Goal: Information Seeking & Learning: Find specific fact

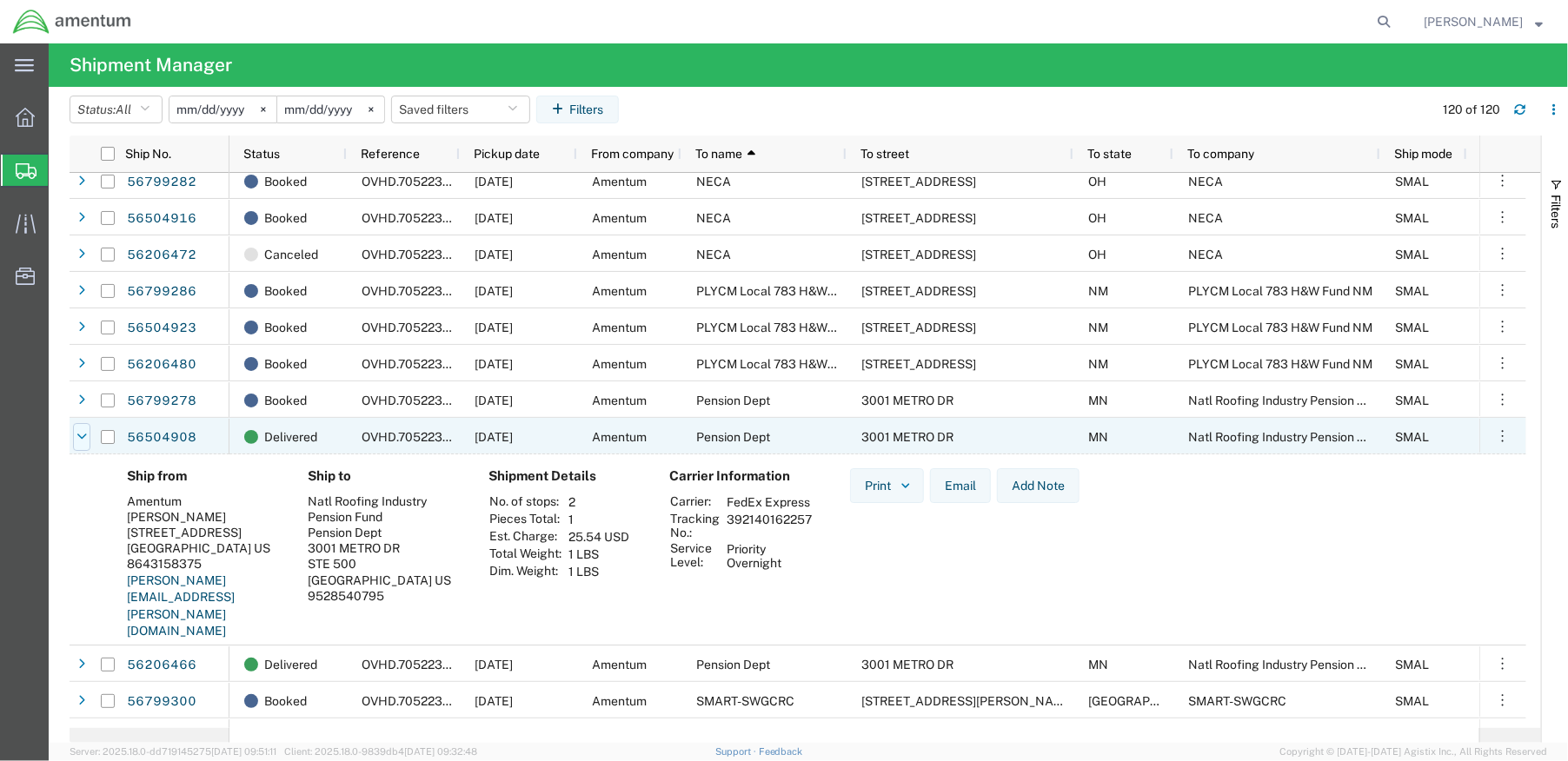
click at [79, 437] on icon at bounding box center [81, 437] width 10 height 12
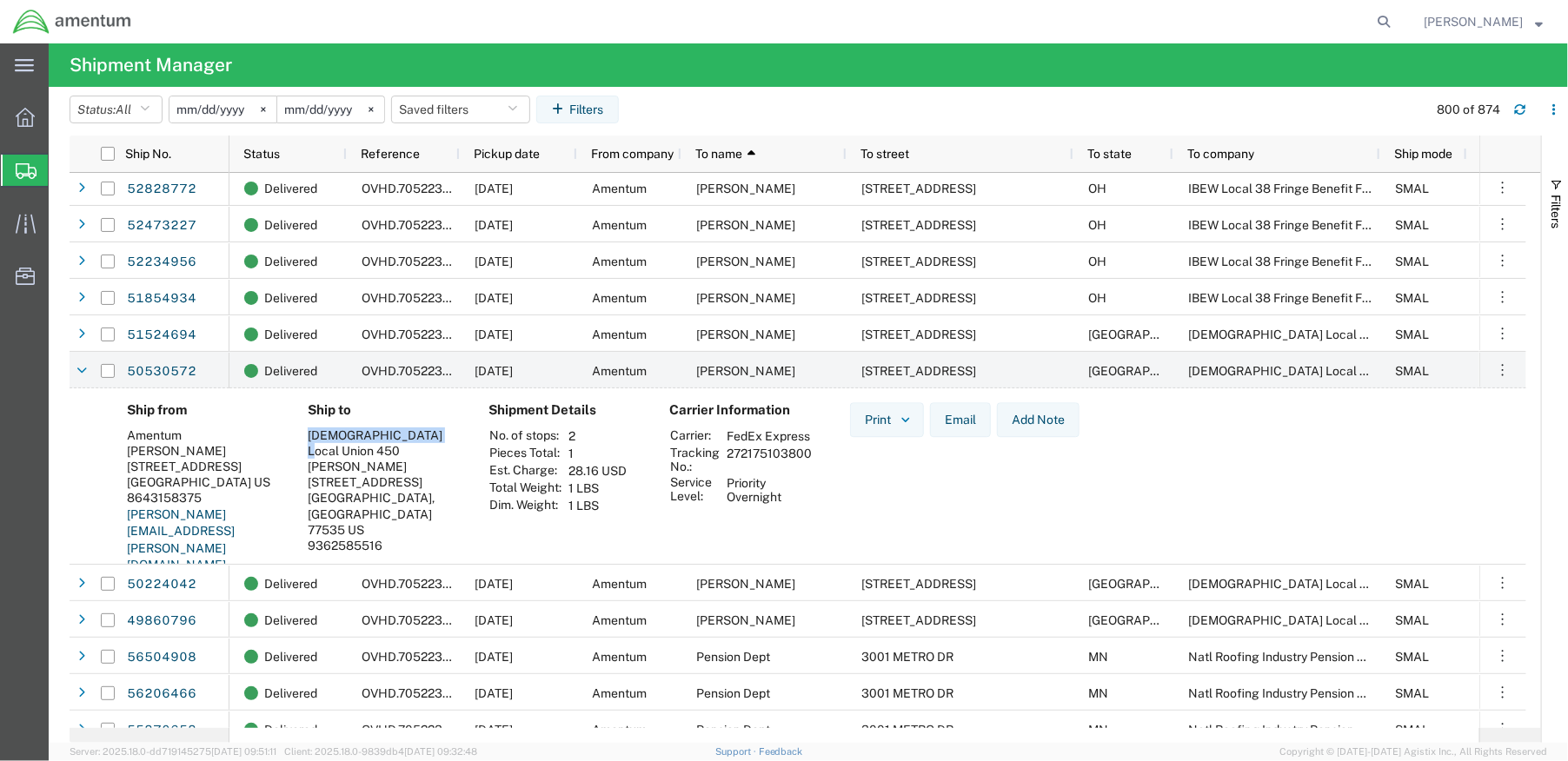
click at [308, 434] on div "[DEMOGRAPHIC_DATA] Local Union 450" at bounding box center [385, 442] width 153 height 31
copy div "[DEMOGRAPHIC_DATA] Local Union 450"
click at [83, 377] on icon at bounding box center [81, 371] width 10 height 12
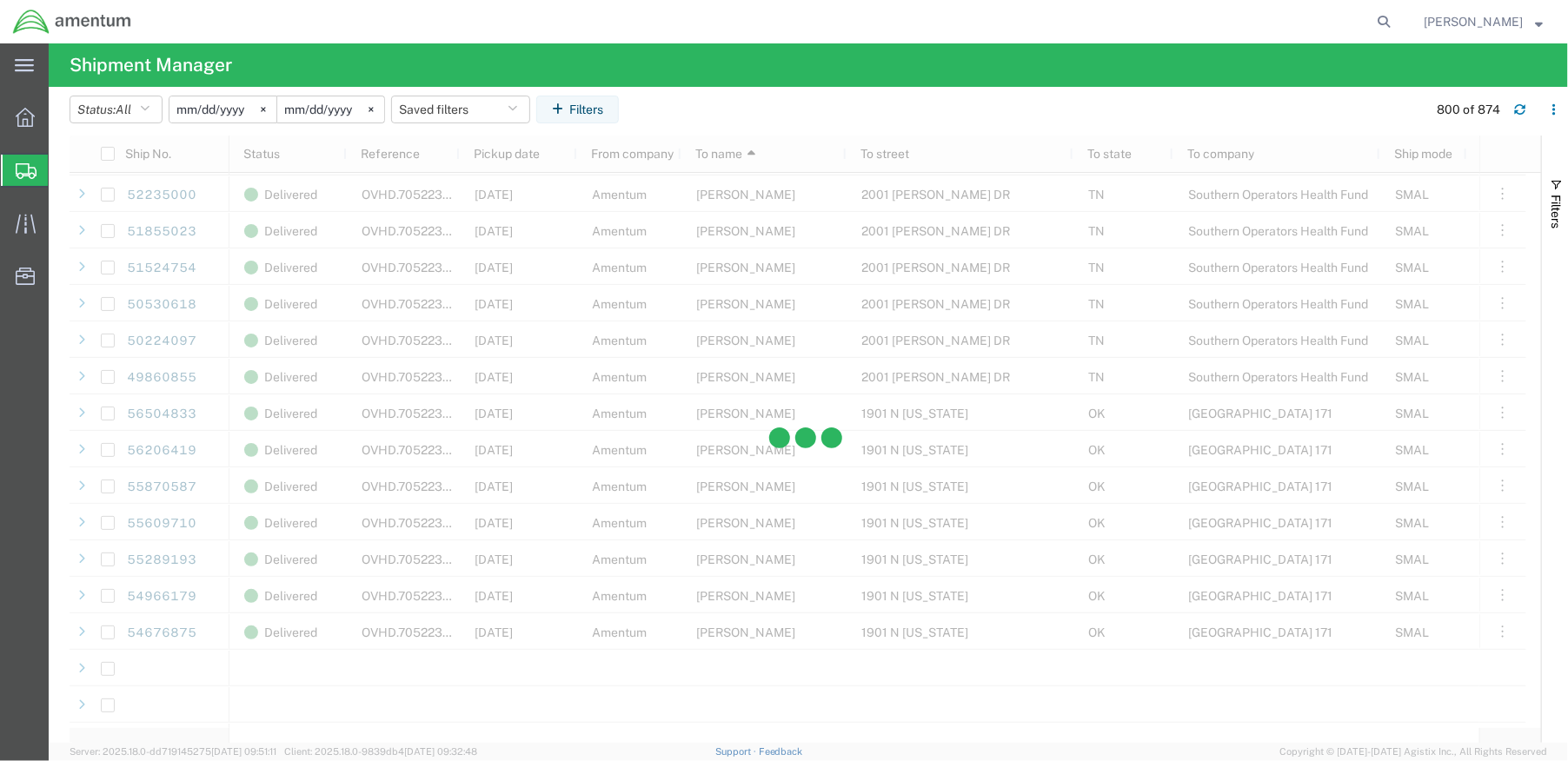
scroll to position [28474, 0]
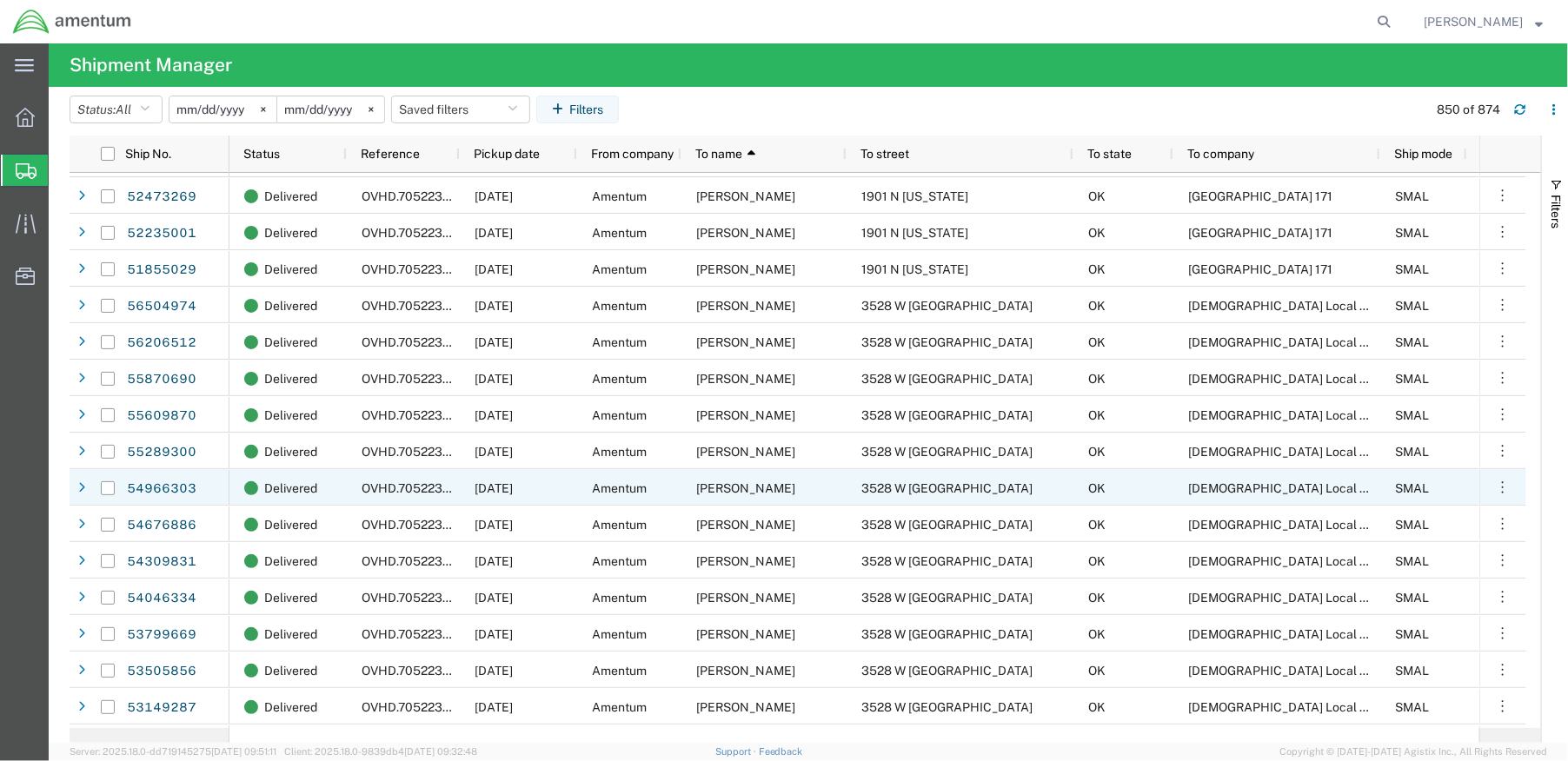
scroll to position [29236, 0]
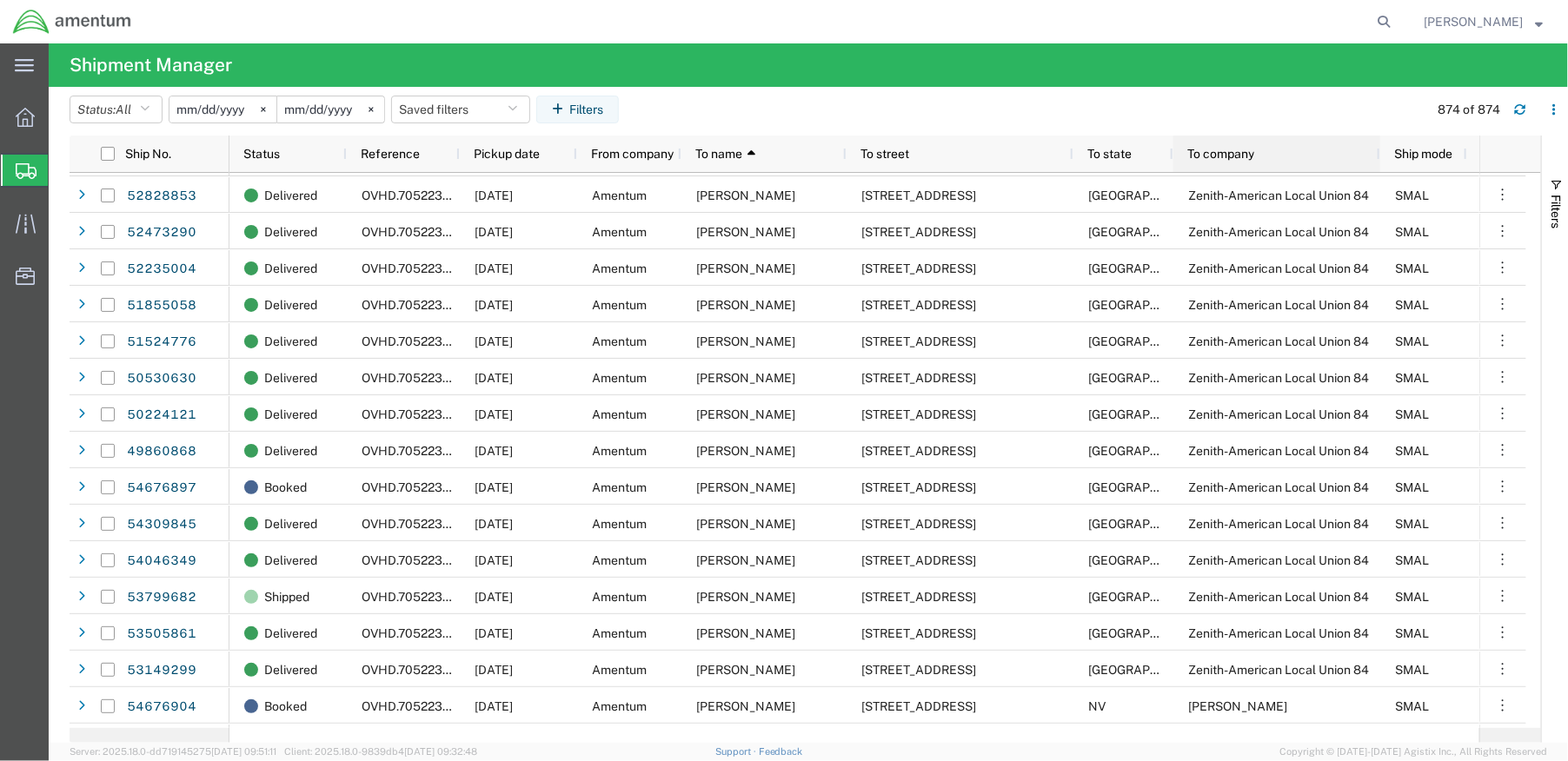
click at [1263, 154] on div "To company" at bounding box center [1280, 154] width 186 height 28
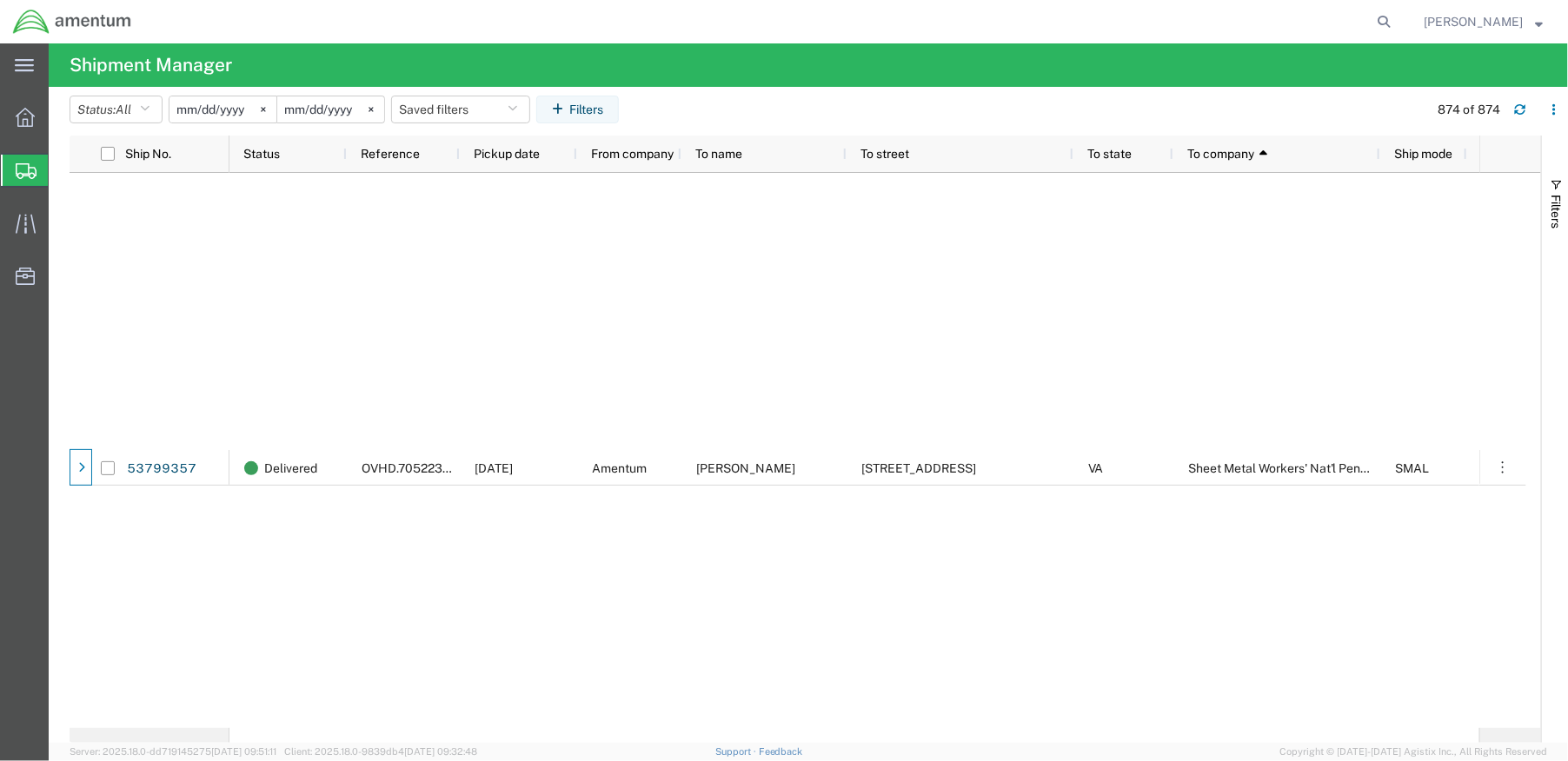
scroll to position [21813, 0]
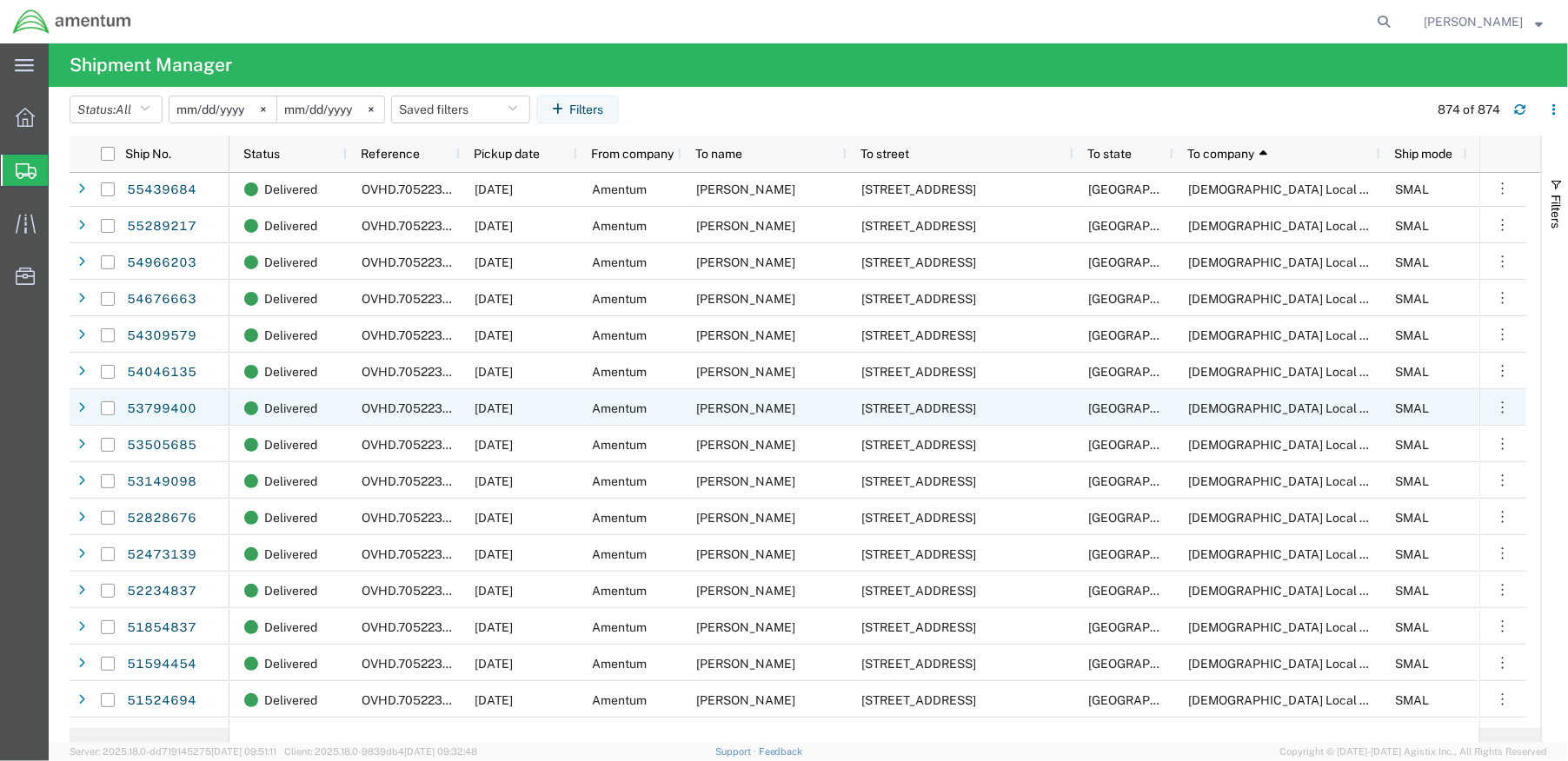
scroll to position [13688, 0]
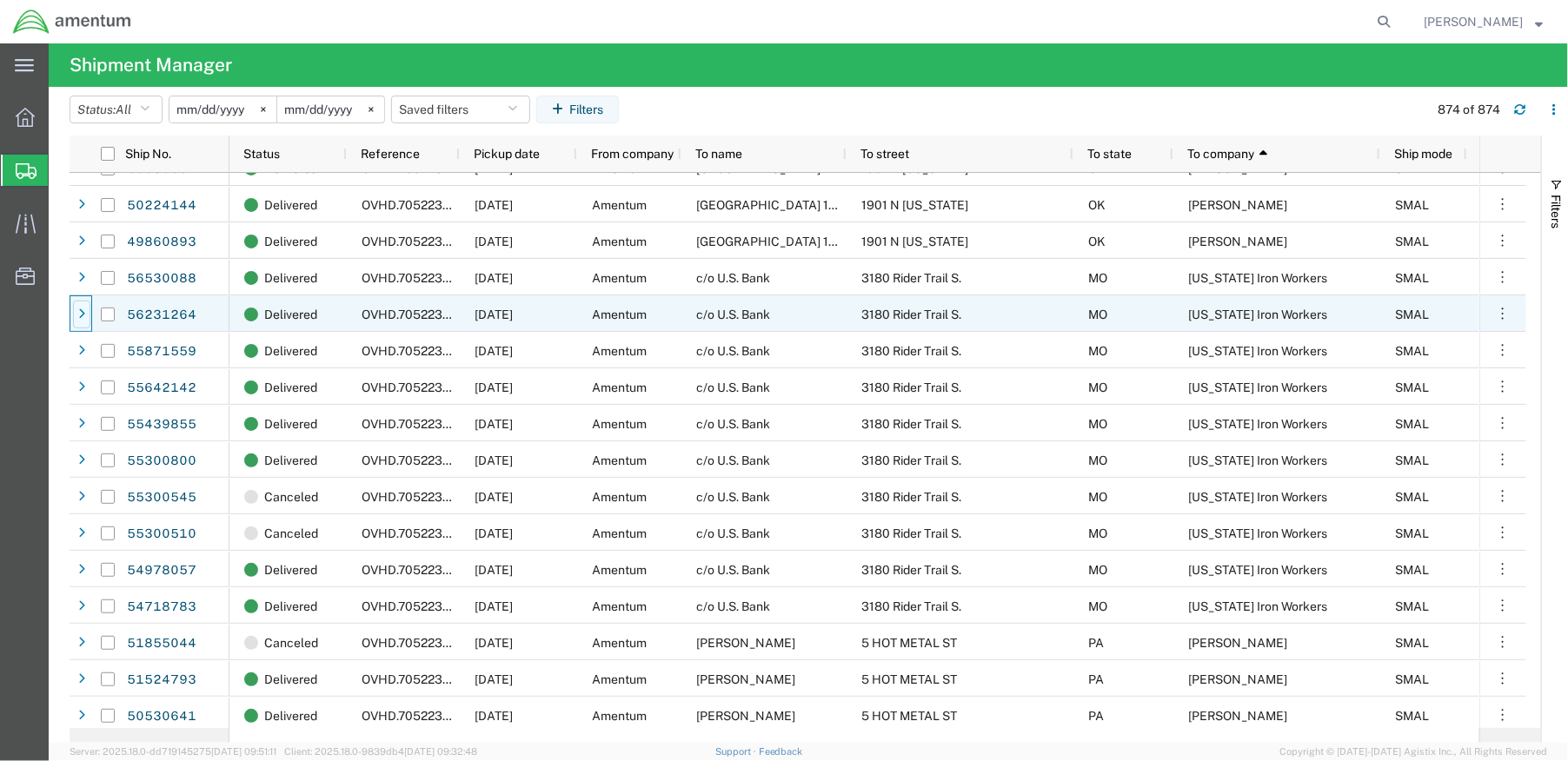
click at [83, 317] on icon at bounding box center [81, 314] width 7 height 12
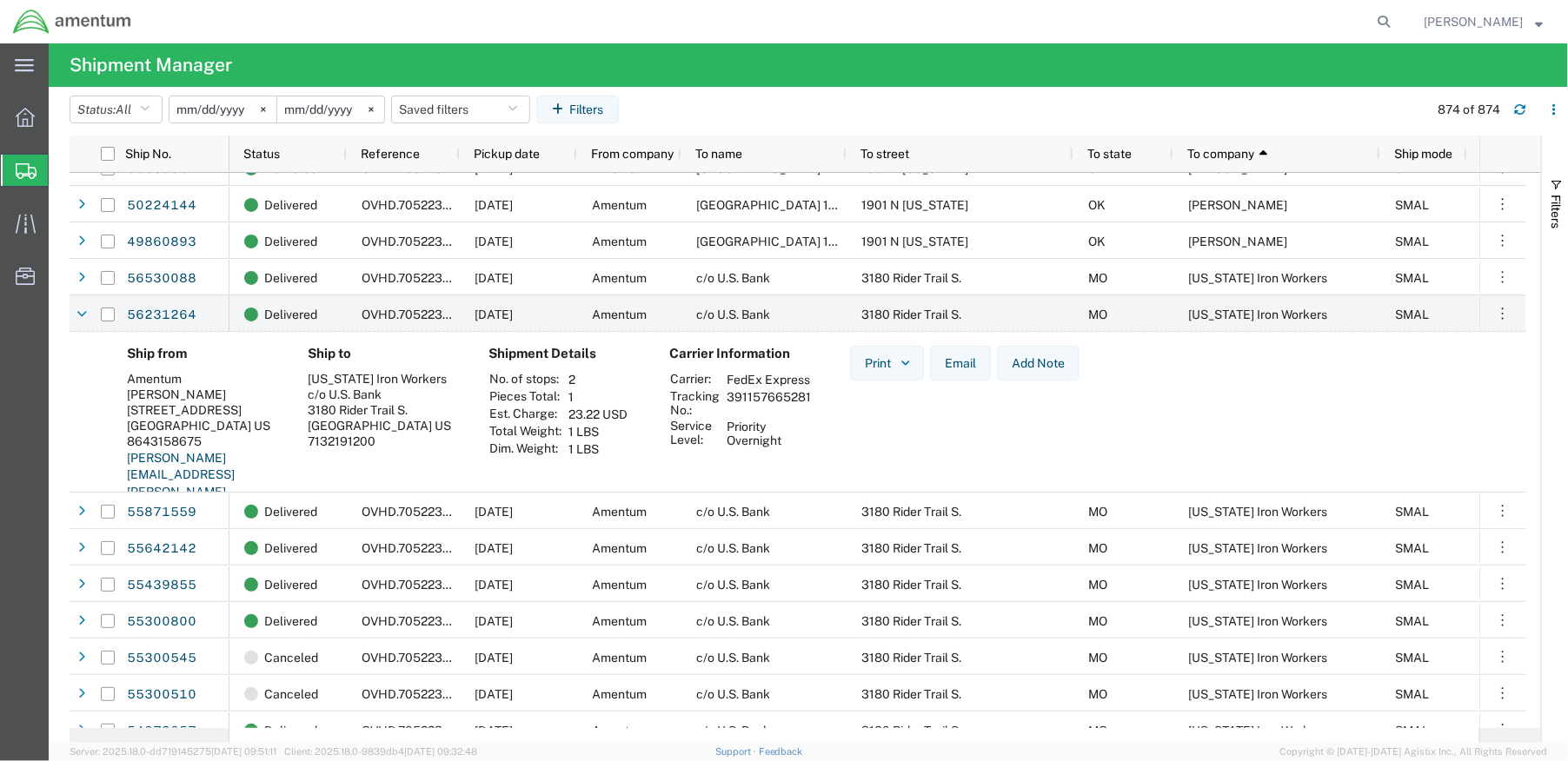
drag, startPoint x: 446, startPoint y: 419, endPoint x: 306, endPoint y: 412, distance: 140.2
click at [306, 412] on div "Ship to [US_STATE] Iron Workers c/o U.S. Bank [STREET_ADDRESS] US 7132191200" at bounding box center [385, 437] width 181 height 184
copy address "[STREET_ADDRESS]"
drag, startPoint x: 340, startPoint y: 408, endPoint x: 329, endPoint y: 392, distance: 19.4
click at [340, 406] on div "3180 Rider Trail S." at bounding box center [385, 410] width 153 height 16
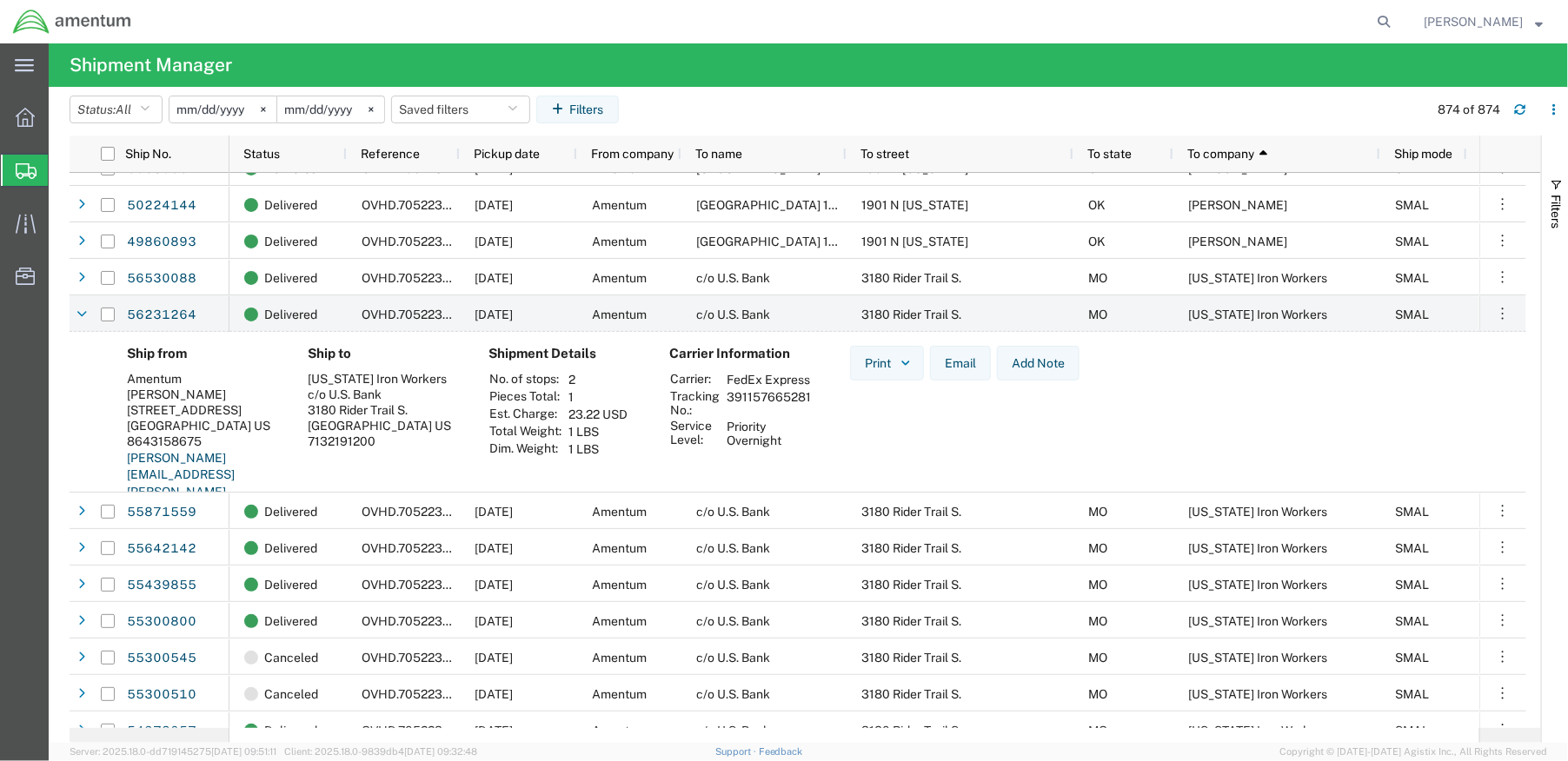
click at [417, 377] on div "[US_STATE] Iron Workers" at bounding box center [385, 379] width 153 height 16
drag, startPoint x: 417, startPoint y: 377, endPoint x: 308, endPoint y: 377, distance: 109.0
click at [308, 377] on div "[US_STATE] Iron Workers" at bounding box center [385, 379] width 153 height 16
copy div "[US_STATE] Iron Workers"
click at [384, 402] on div "3180 Rider Trail S." at bounding box center [385, 410] width 153 height 16
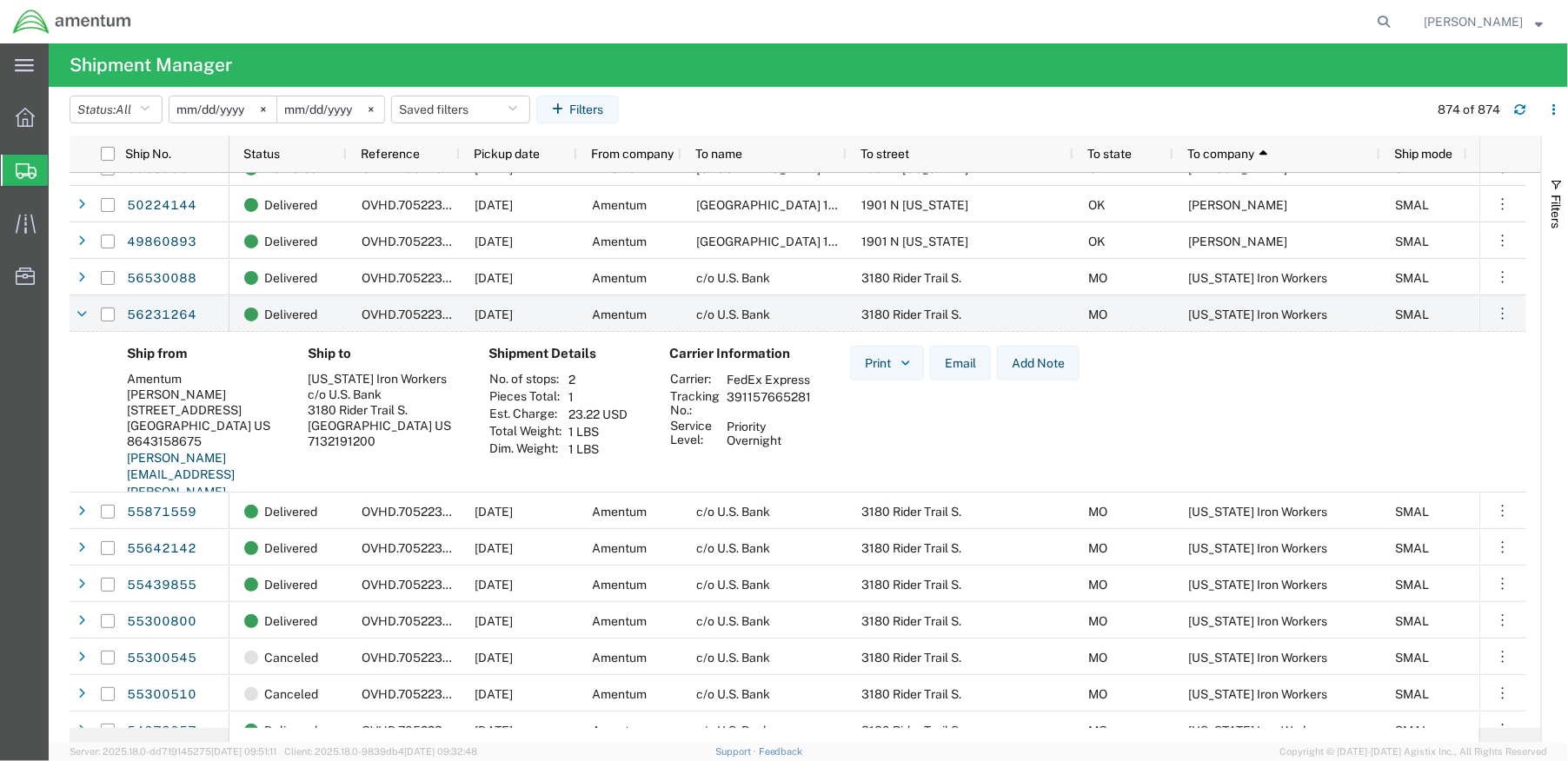
click at [393, 396] on div "c/o U.S. Bank" at bounding box center [385, 394] width 153 height 16
click at [386, 393] on div "c/o U.S. Bank" at bounding box center [385, 394] width 153 height 16
click at [319, 394] on div "c/o U.S. Bank" at bounding box center [385, 394] width 153 height 16
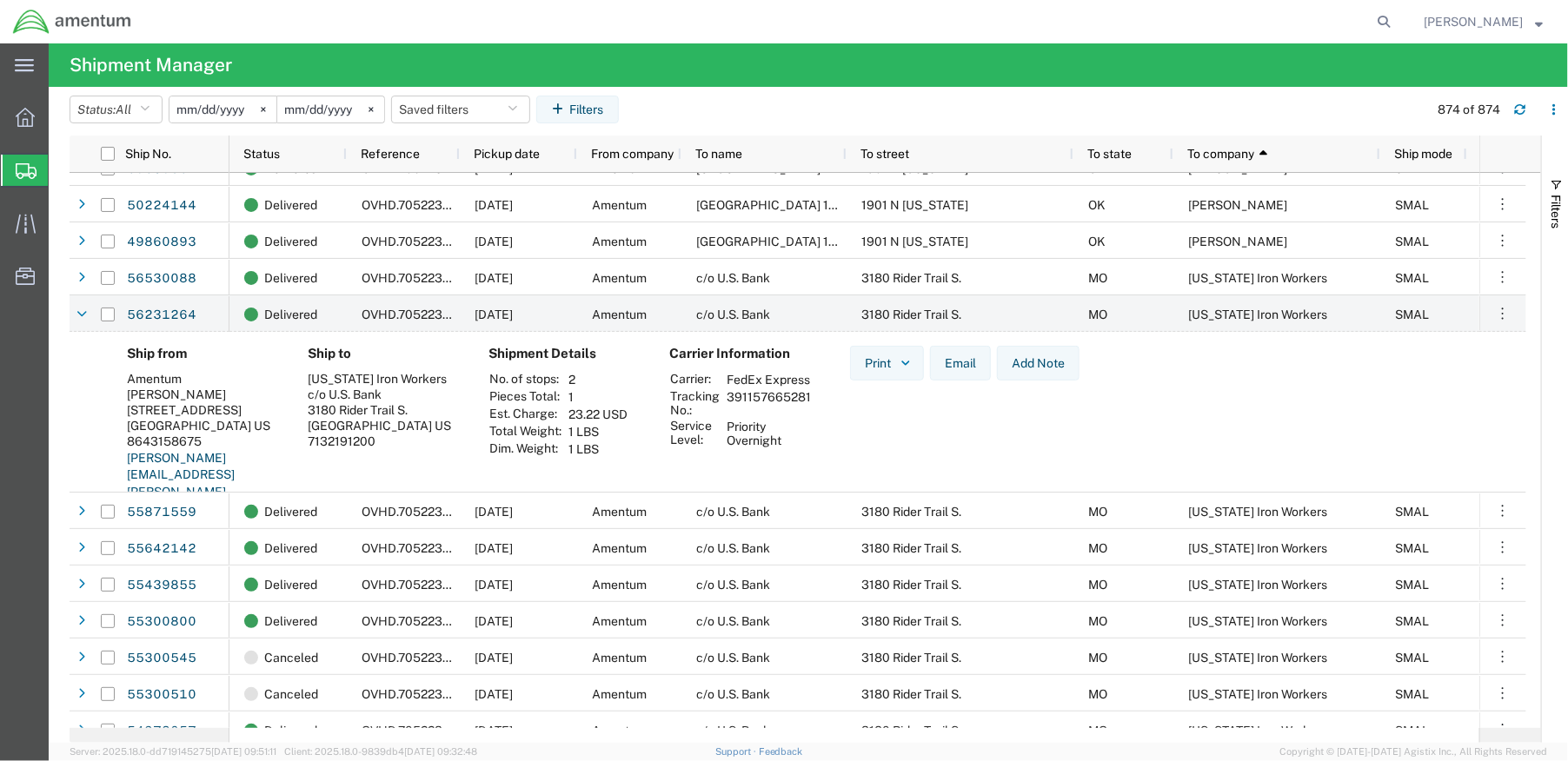
click at [579, 446] on td "1 LBS" at bounding box center [598, 448] width 72 height 17
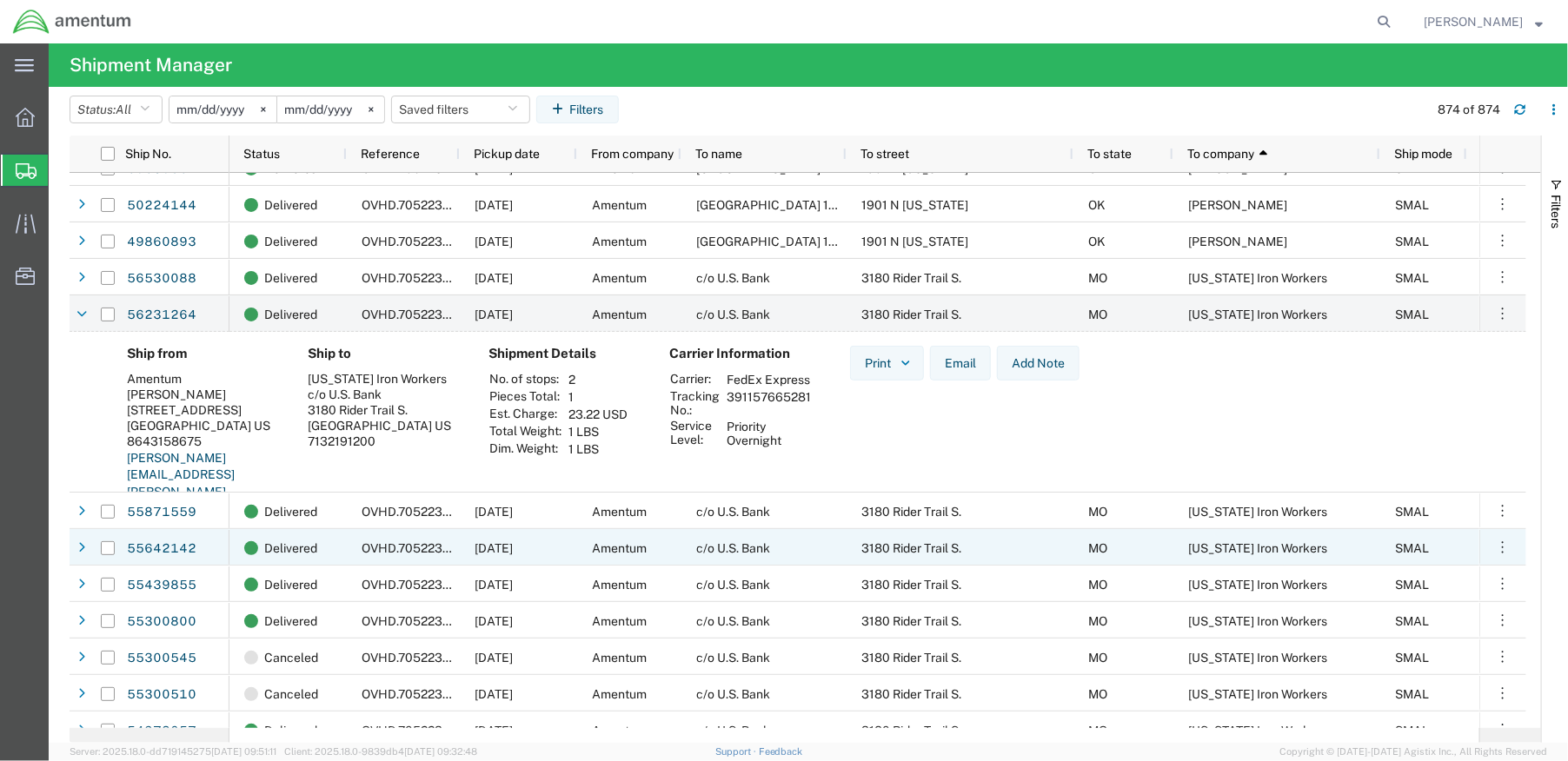
drag, startPoint x: 859, startPoint y: 547, endPoint x: 289, endPoint y: 448, distance: 578.5
click at [855, 548] on div "3180 Rider Trail S." at bounding box center [960, 547] width 227 height 37
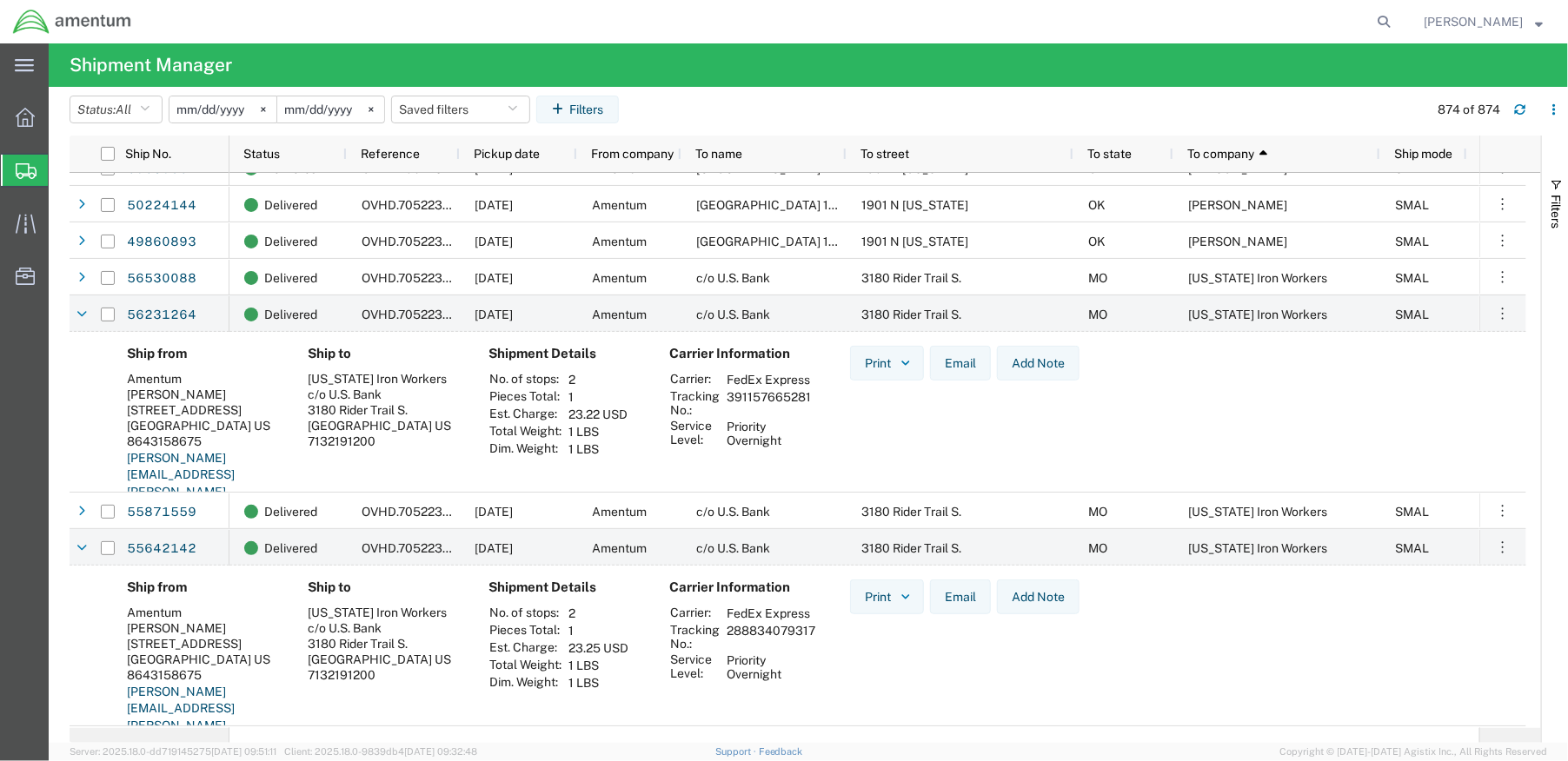
click at [331, 400] on div "c/o U.S. Bank" at bounding box center [385, 394] width 153 height 16
drag, startPoint x: 386, startPoint y: 396, endPoint x: 307, endPoint y: 393, distance: 79.1
click at [308, 393] on div "c/o U.S. Bank" at bounding box center [385, 394] width 153 height 16
copy div "c/o U.S. Bank"
click at [75, 315] on div at bounding box center [80, 315] width 17 height 28
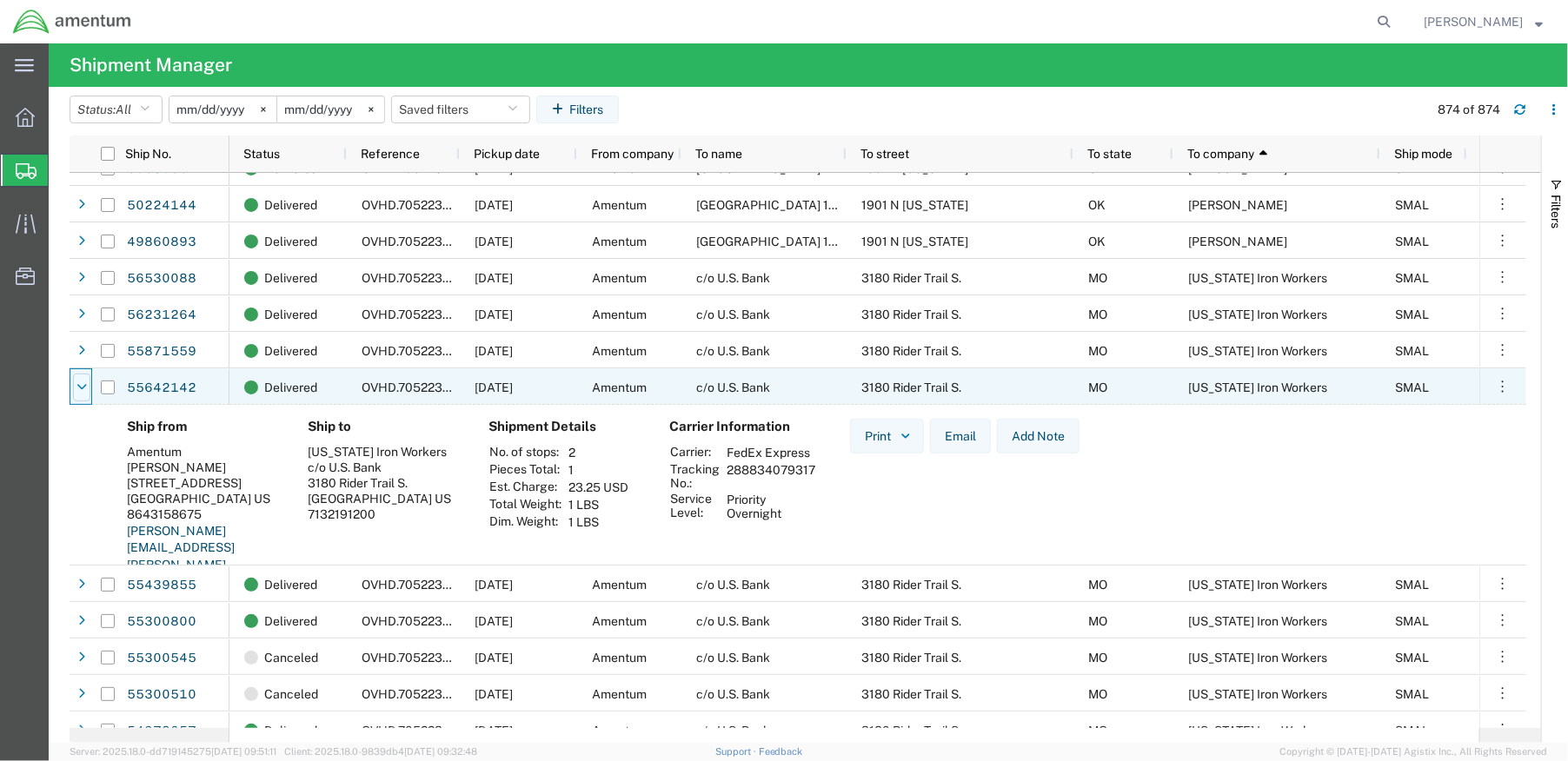
click at [75, 387] on div at bounding box center [80, 387] width 17 height 28
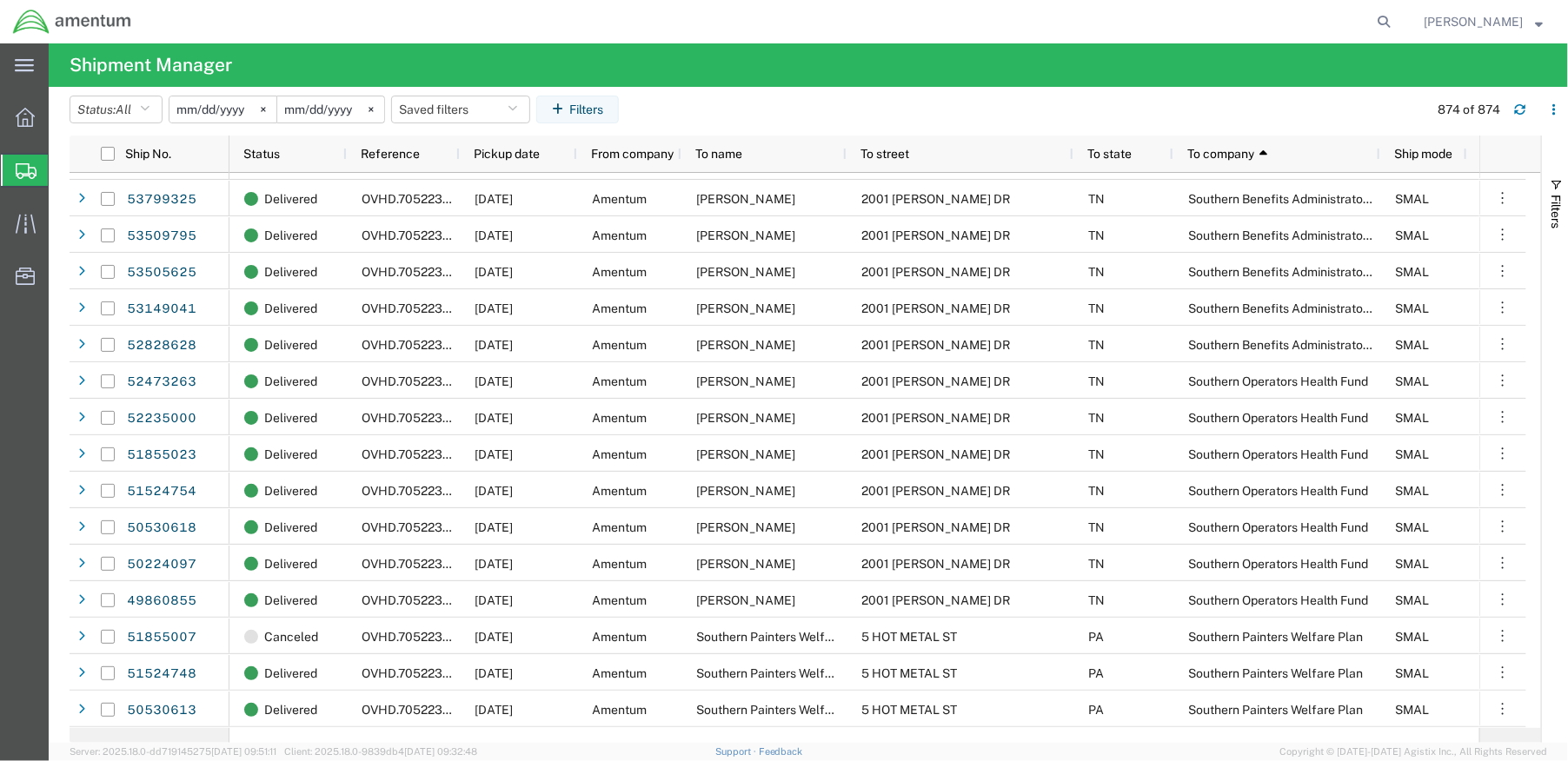
scroll to position [24993, 0]
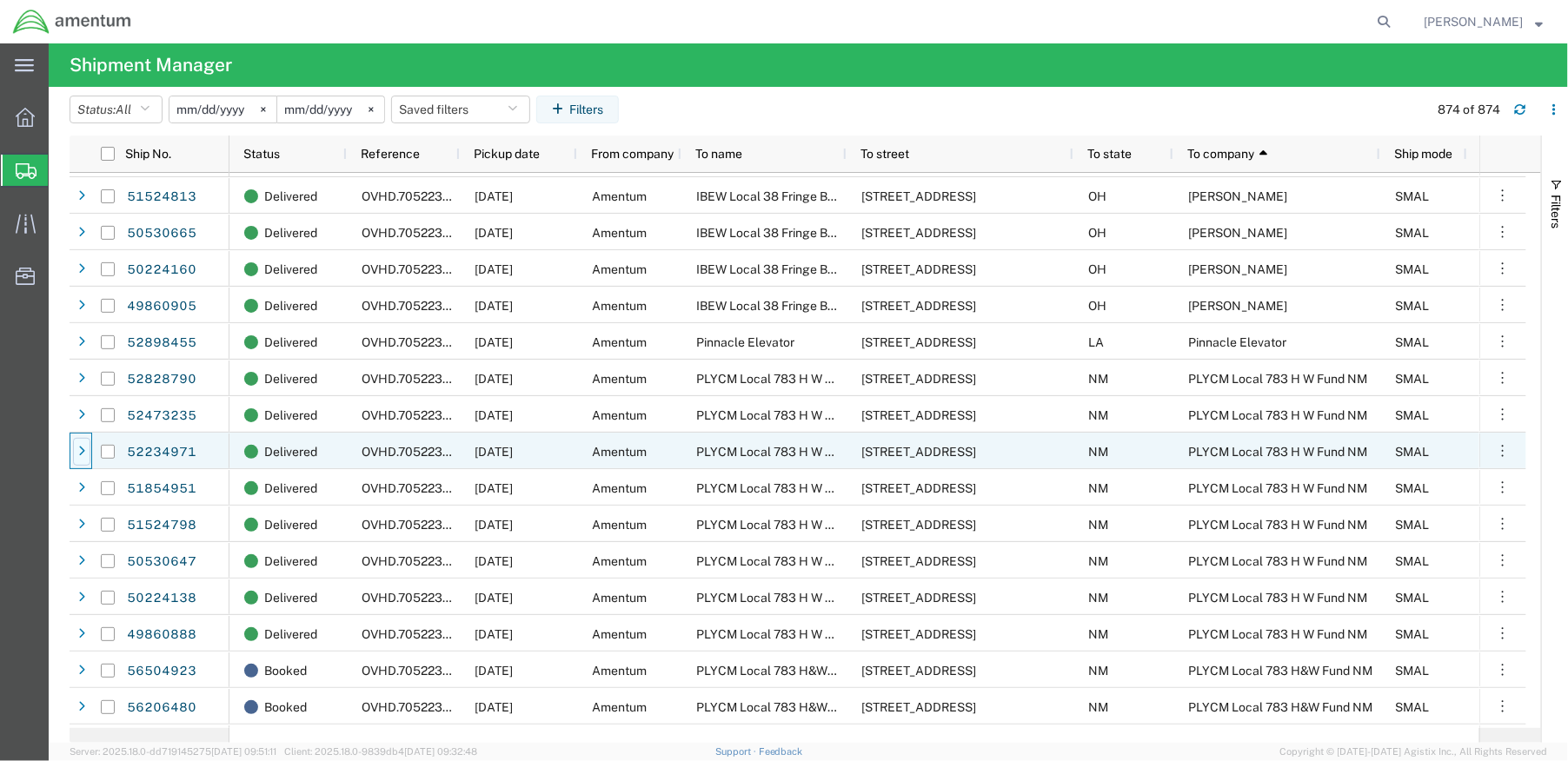
click at [75, 452] on div at bounding box center [80, 452] width 17 height 28
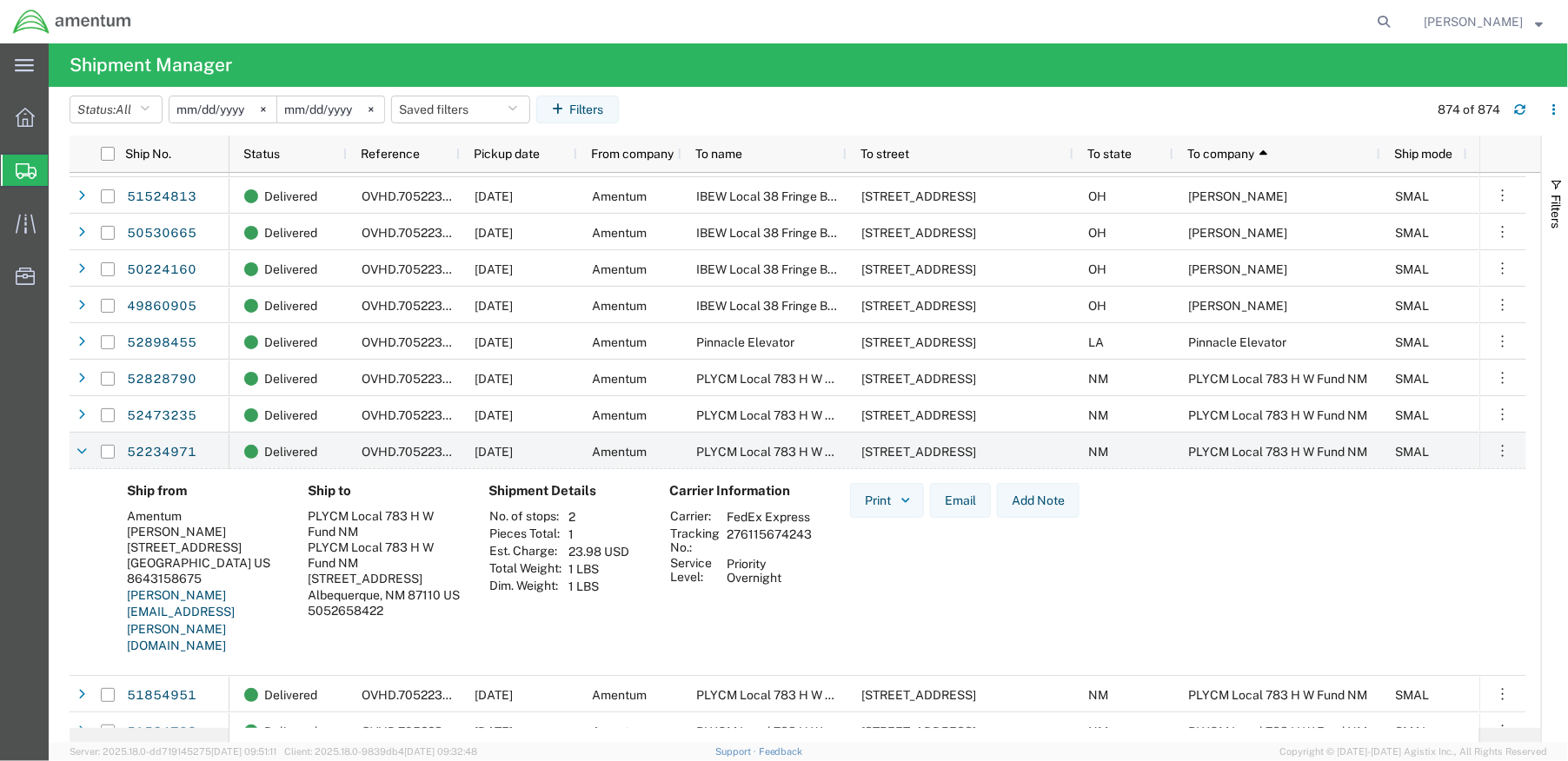
click at [332, 603] on div "Albequerque, NM 87110 US" at bounding box center [385, 595] width 153 height 16
drag, startPoint x: 329, startPoint y: 620, endPoint x: 297, endPoint y: 576, distance: 54.4
click at [297, 576] on div "Ship to PLYCM Local 783 H W Fund NM PLYCM Local 783 H W Fund NM [STREET_ADDRESS…" at bounding box center [385, 574] width 181 height 184
copy address "[STREET_ADDRESS]"
drag, startPoint x: 384, startPoint y: 527, endPoint x: 357, endPoint y: 533, distance: 27.7
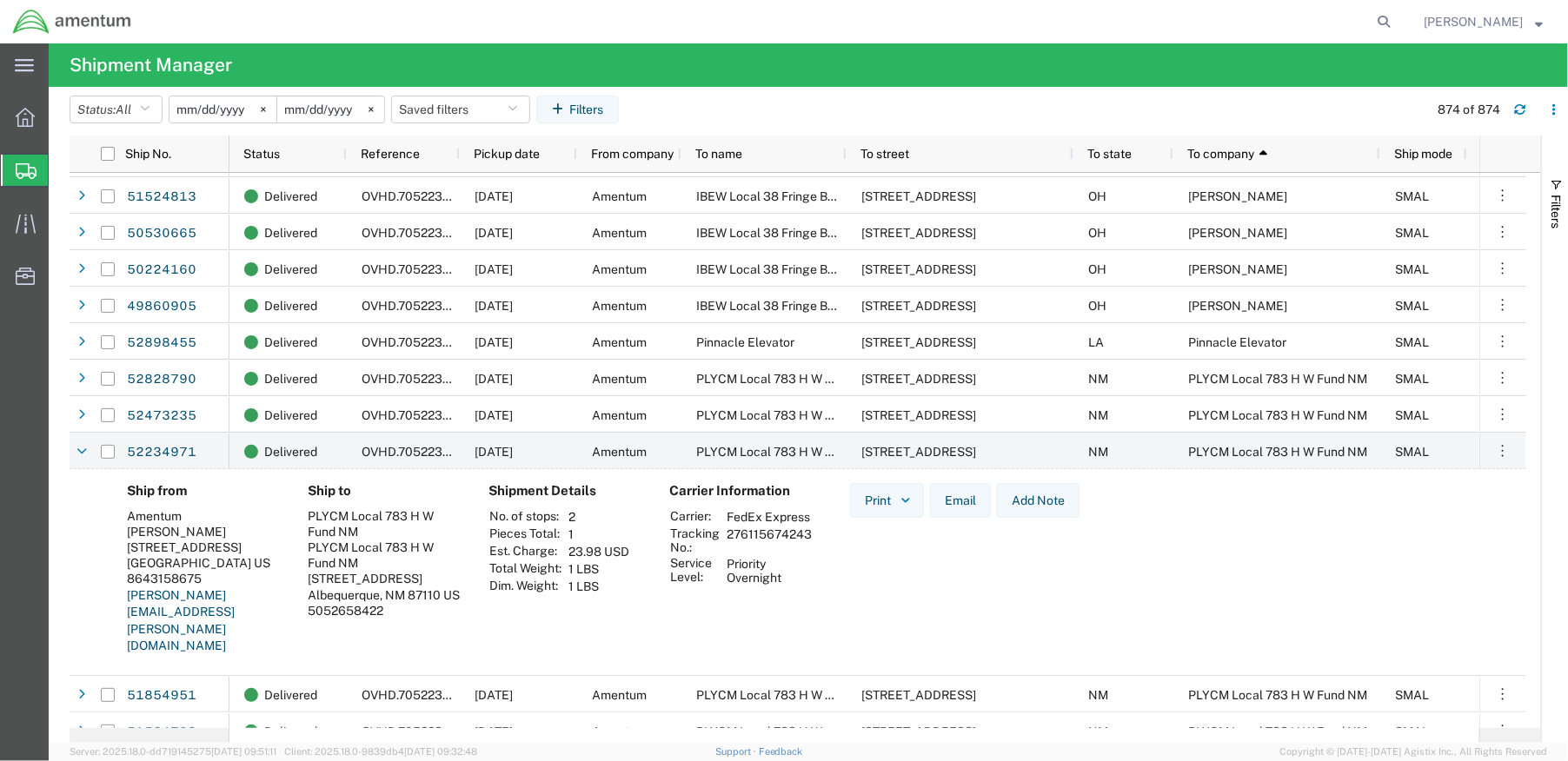
click at [384, 527] on div "PLYCM Local 783 H W Fund NM" at bounding box center [385, 524] width 153 height 31
drag, startPoint x: 364, startPoint y: 531, endPoint x: 305, endPoint y: 518, distance: 60.4
click at [305, 518] on div "Ship to PLYCM Local 783 H W Fund NM PLYCM Local 783 H W Fund NM [STREET_ADDRESS…" at bounding box center [385, 574] width 181 height 184
click at [618, 645] on div "Shipment Details No. of stops: 2 Pieces Total: 1 Est. Charge: 23.98 USD Total W…" at bounding box center [564, 574] width 181 height 184
click at [77, 454] on icon at bounding box center [81, 452] width 10 height 12
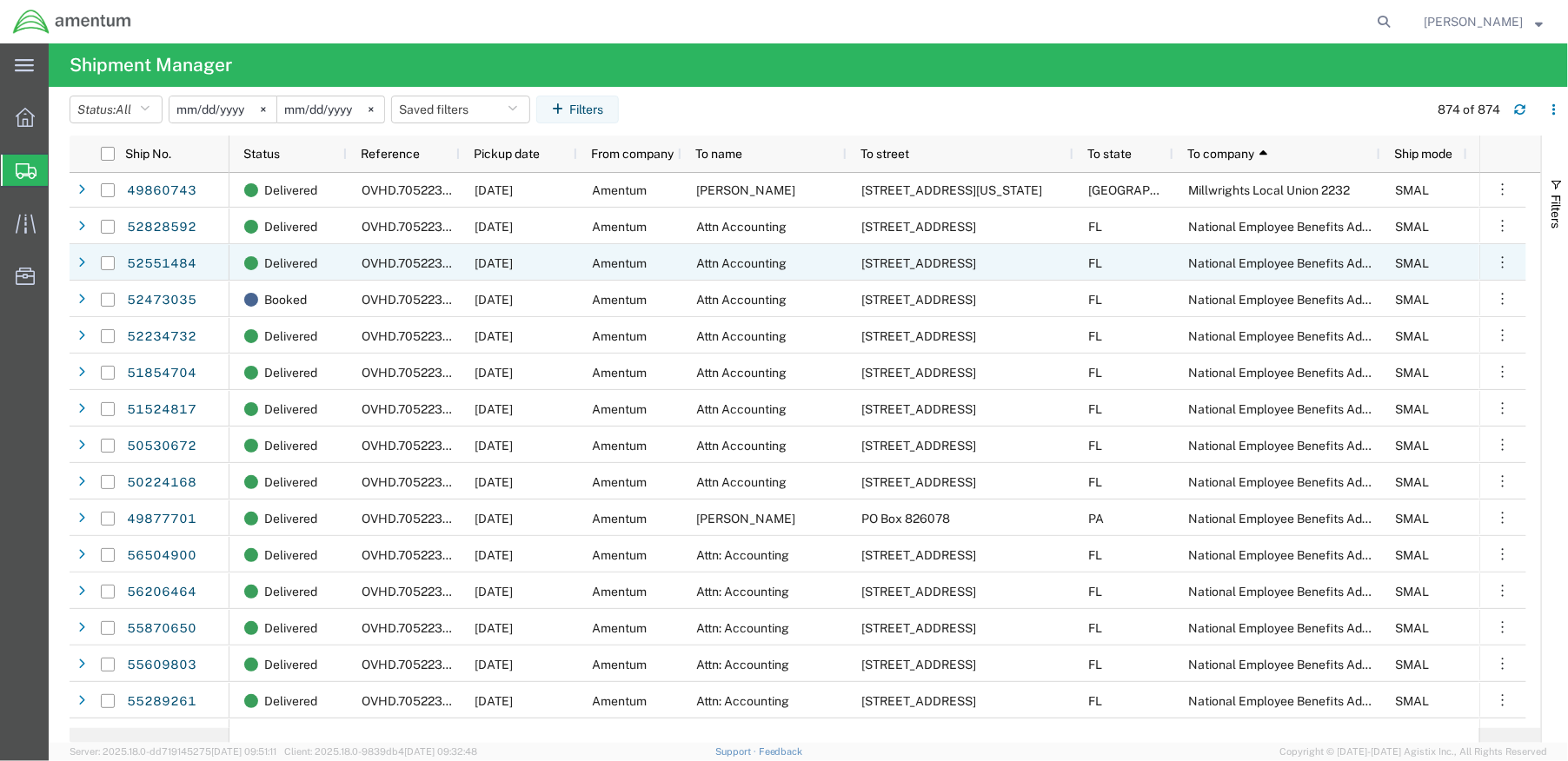
scroll to position [18918, 0]
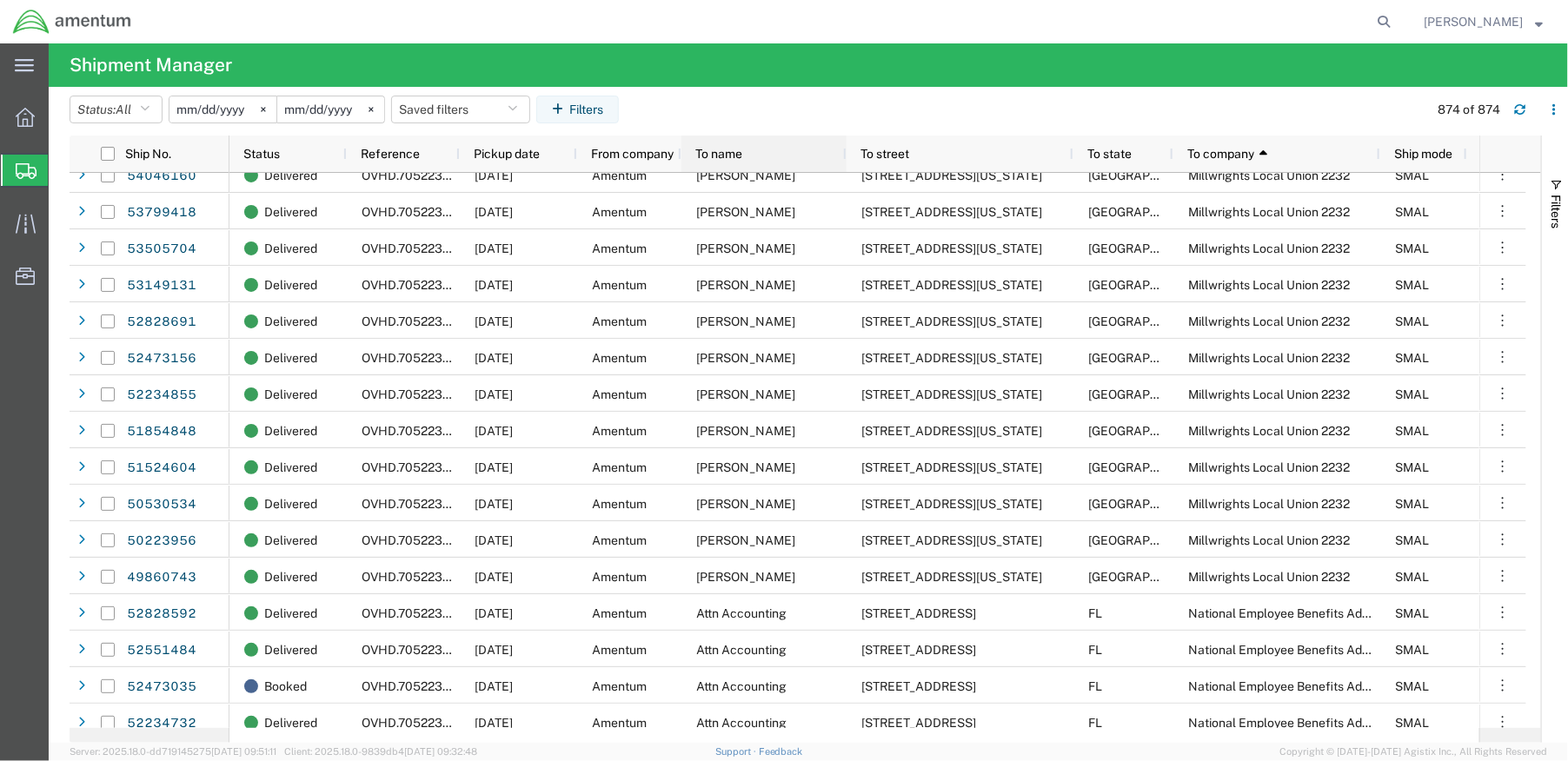
click at [772, 155] on div "To name" at bounding box center [767, 154] width 144 height 28
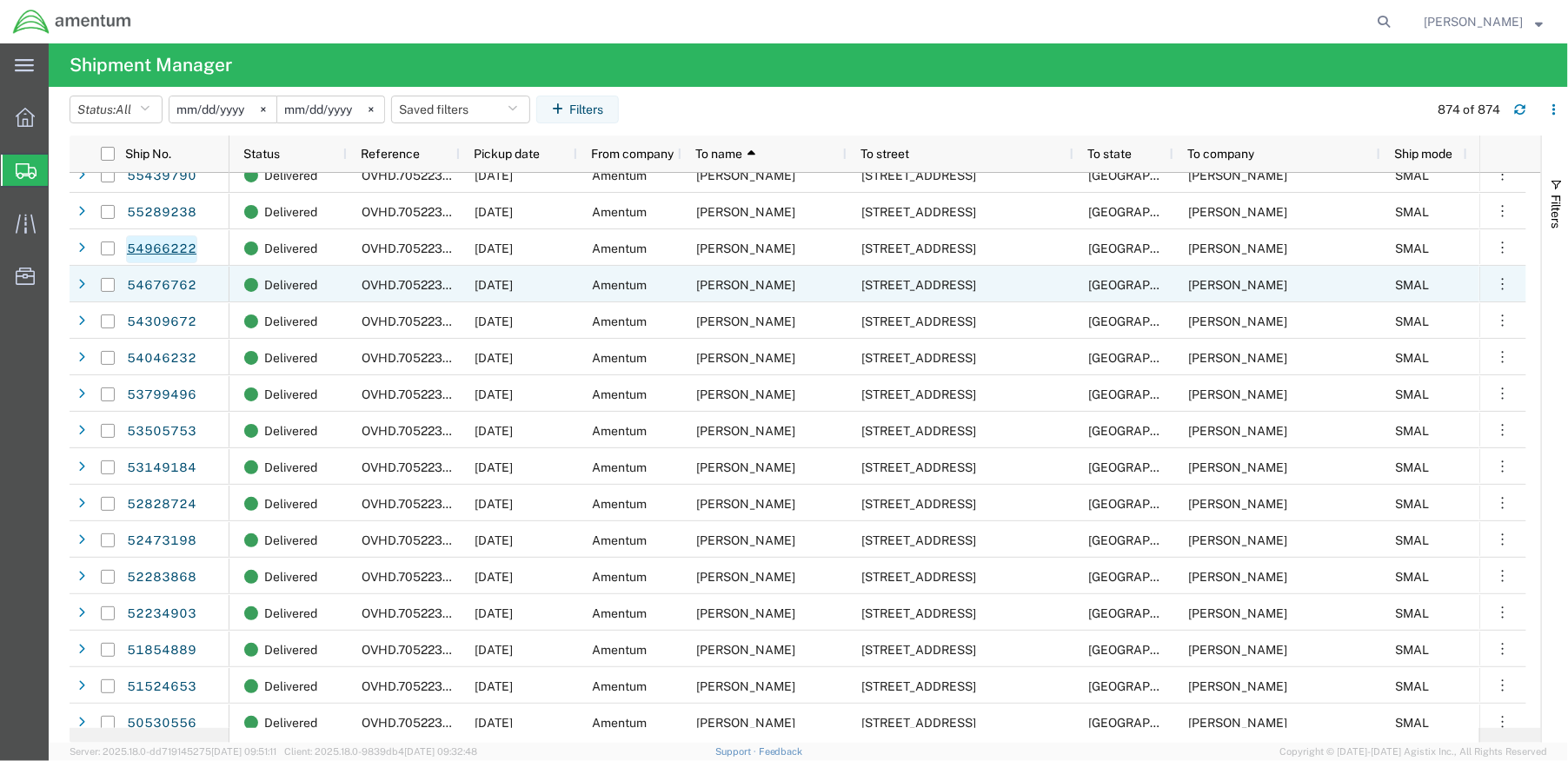
scroll to position [18824, 0]
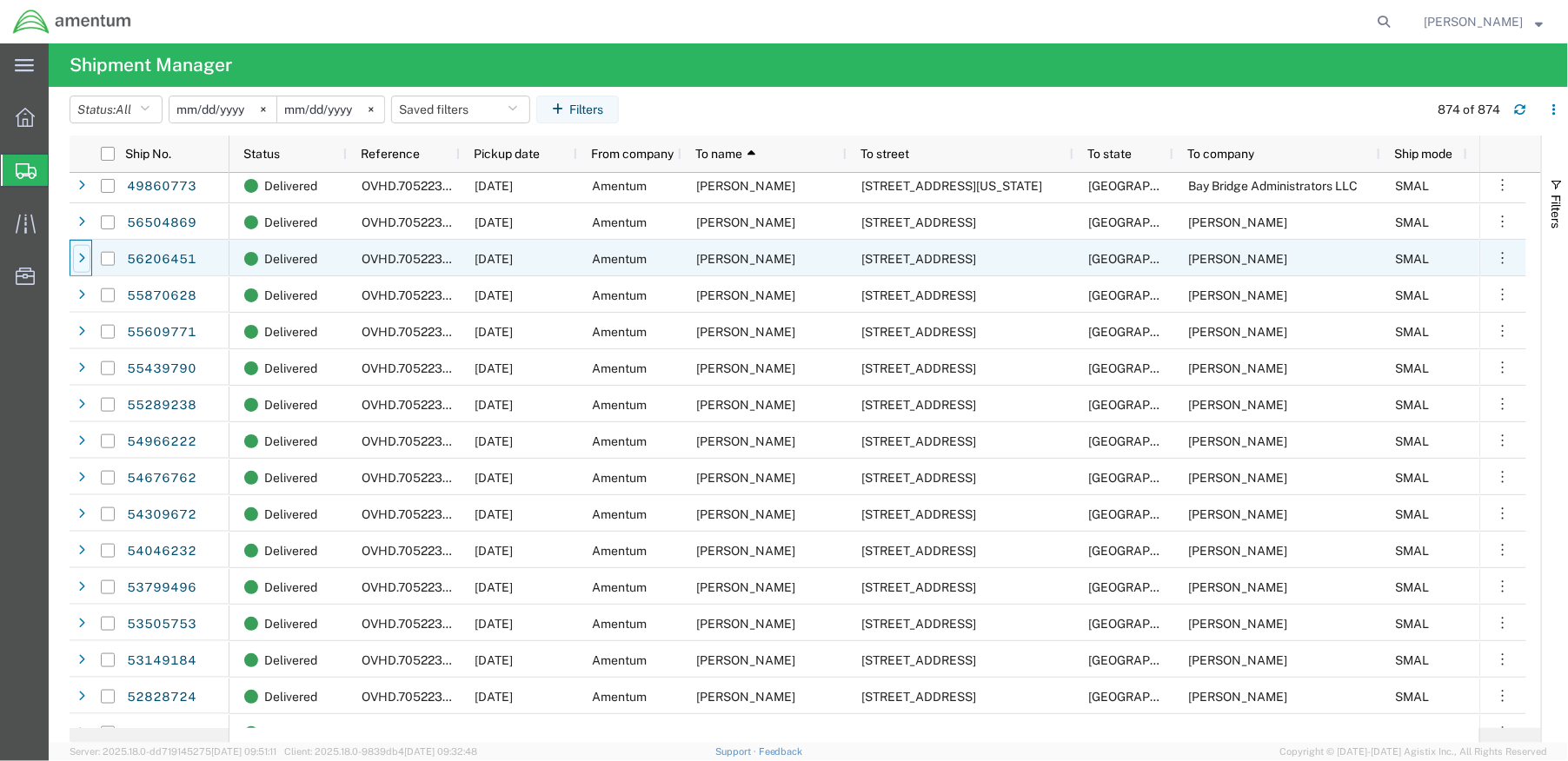
click at [79, 263] on icon at bounding box center [81, 258] width 7 height 12
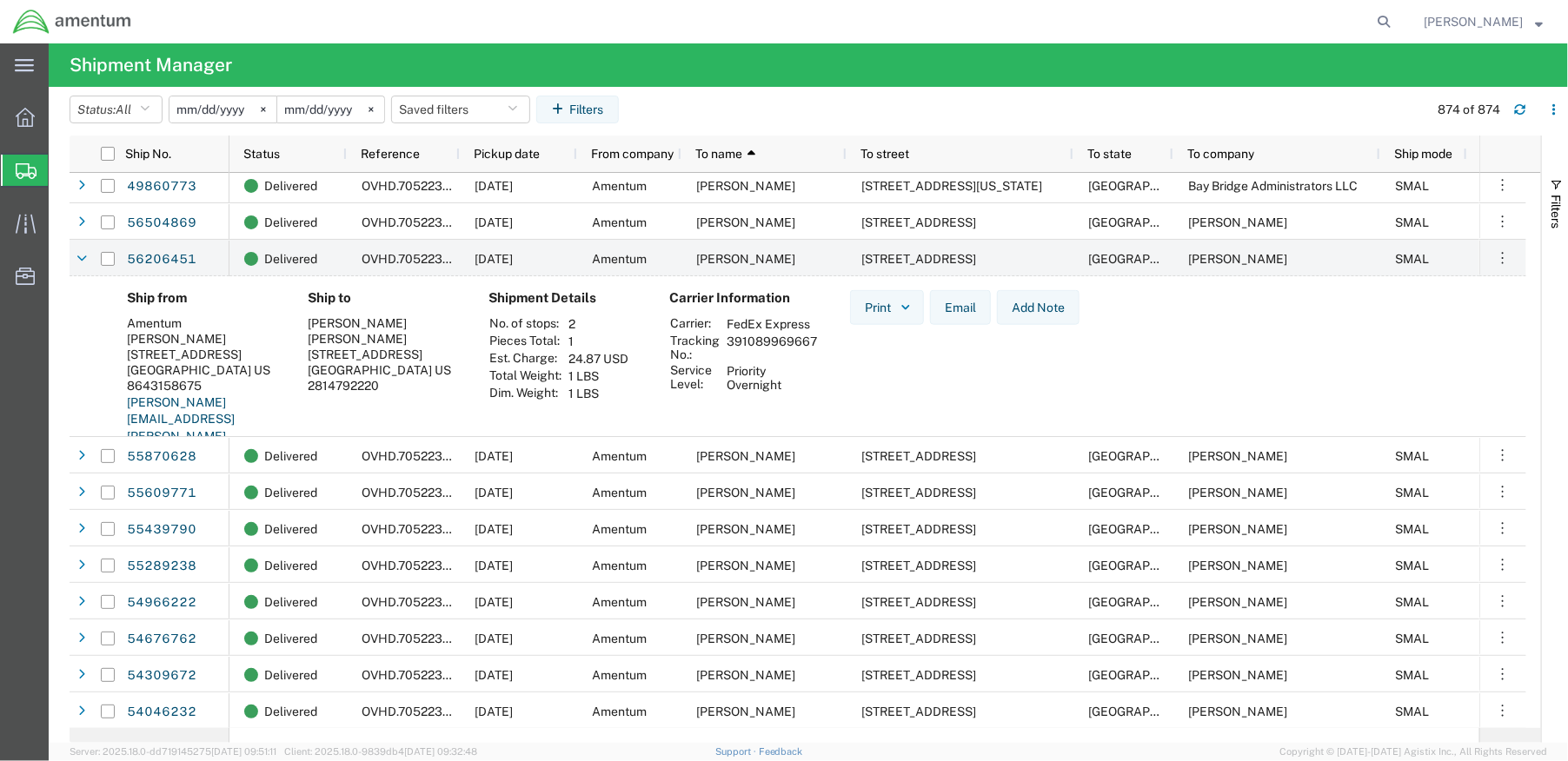
drag, startPoint x: 455, startPoint y: 371, endPoint x: 308, endPoint y: 358, distance: 147.6
click at [308, 358] on address "[PERSON_NAME] [PERSON_NAME] [STREET_ADDRESS] US 2814792220" at bounding box center [385, 355] width 153 height 79
click at [424, 401] on div "Ship to [PERSON_NAME] [PERSON_NAME] [STREET_ADDRESS] 2814792220" at bounding box center [385, 381] width 181 height 184
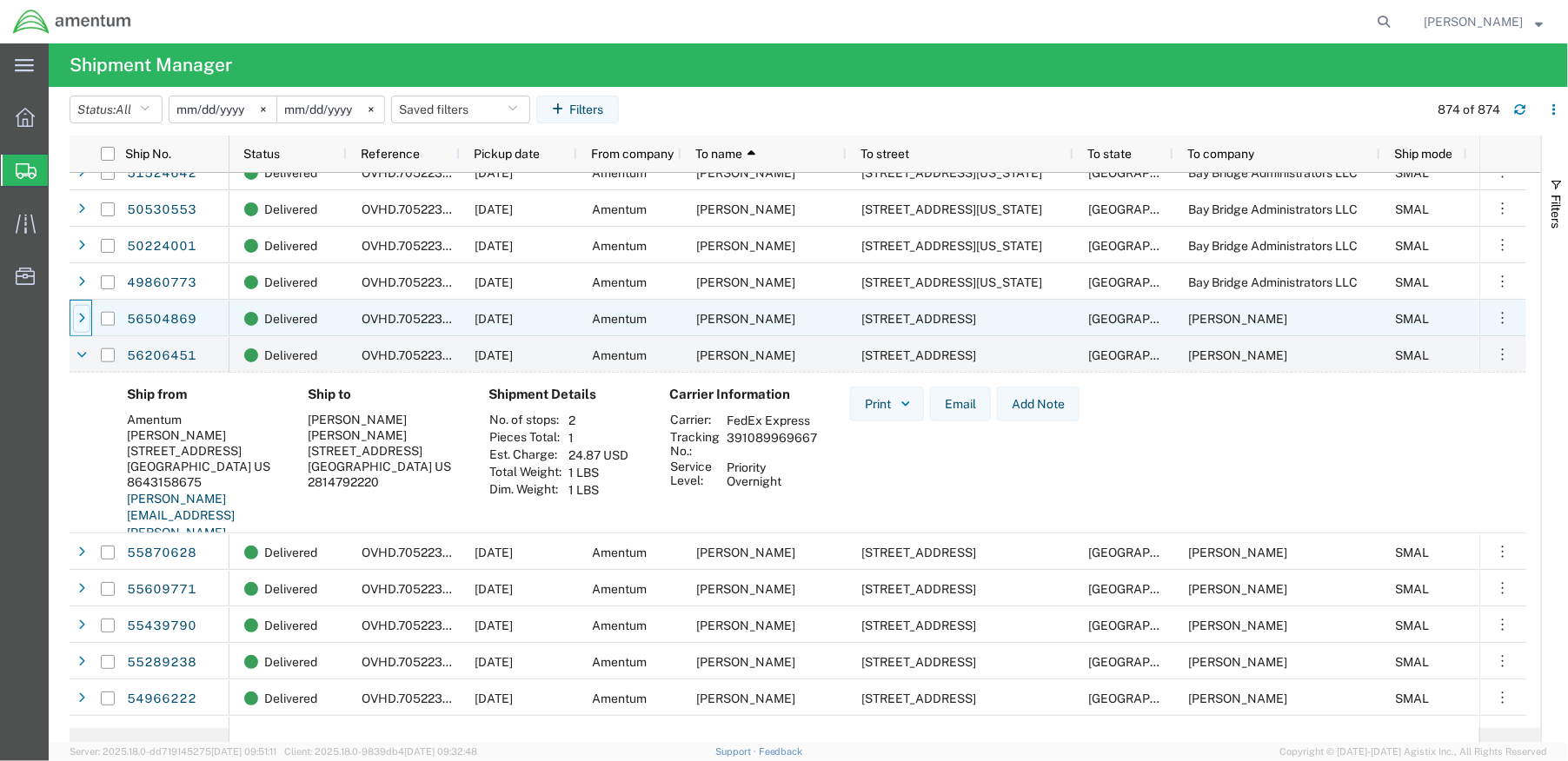
click at [85, 325] on div at bounding box center [80, 319] width 17 height 28
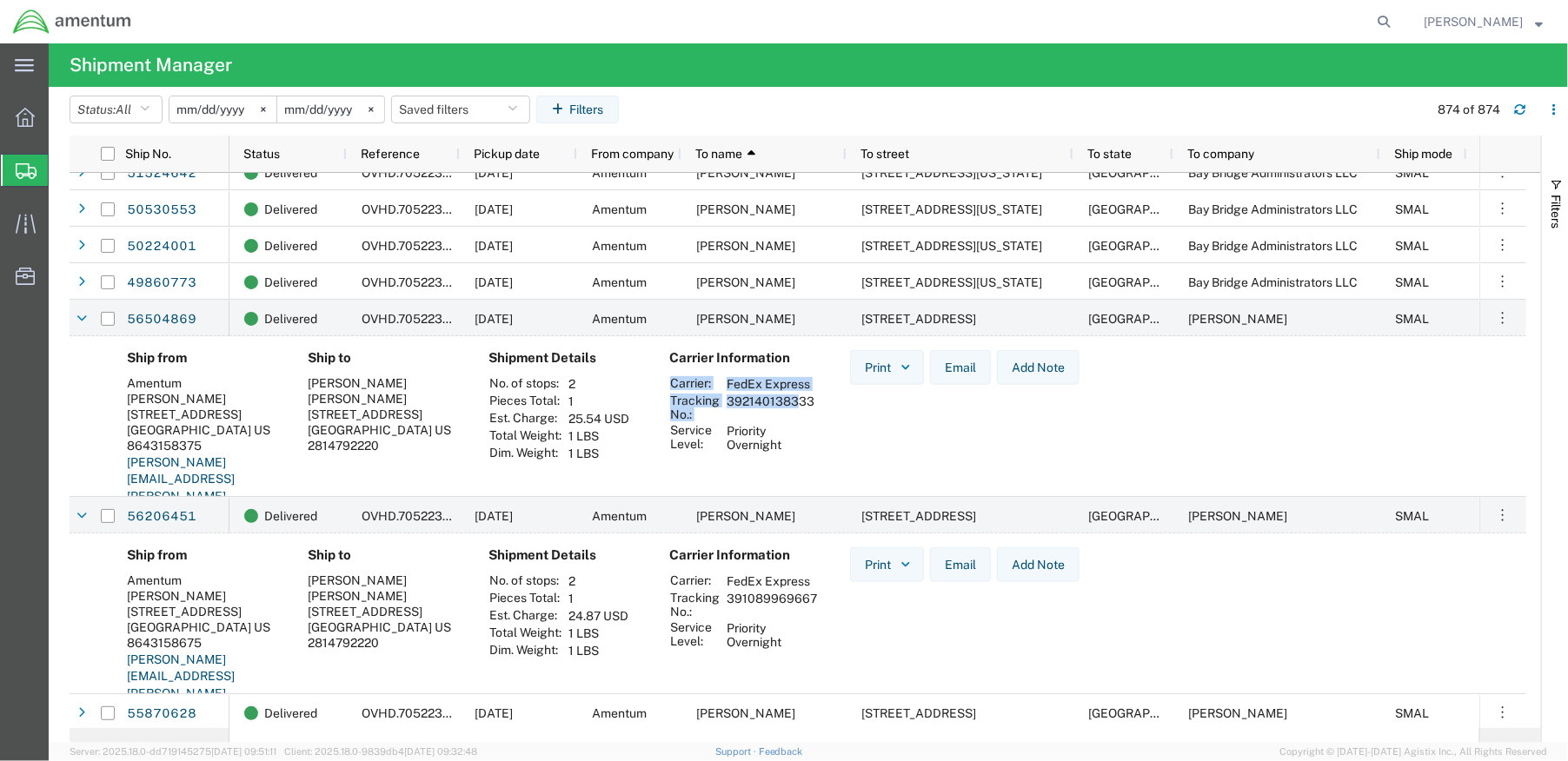
drag, startPoint x: 822, startPoint y: 405, endPoint x: 785, endPoint y: 402, distance: 37.1
click at [785, 402] on div "Carrier Information Carrier: FedEx Express Tracking No.: 392140138333 Service L…" at bounding box center [745, 441] width 181 height 184
click at [832, 419] on div "Carrier Information Carrier: FedEx Express Tracking No.: 392140138333 Service L…" at bounding box center [745, 441] width 181 height 184
drag, startPoint x: 725, startPoint y: 405, endPoint x: 809, endPoint y: 404, distance: 84.0
click at [809, 404] on td "392140138333" at bounding box center [770, 407] width 100 height 30
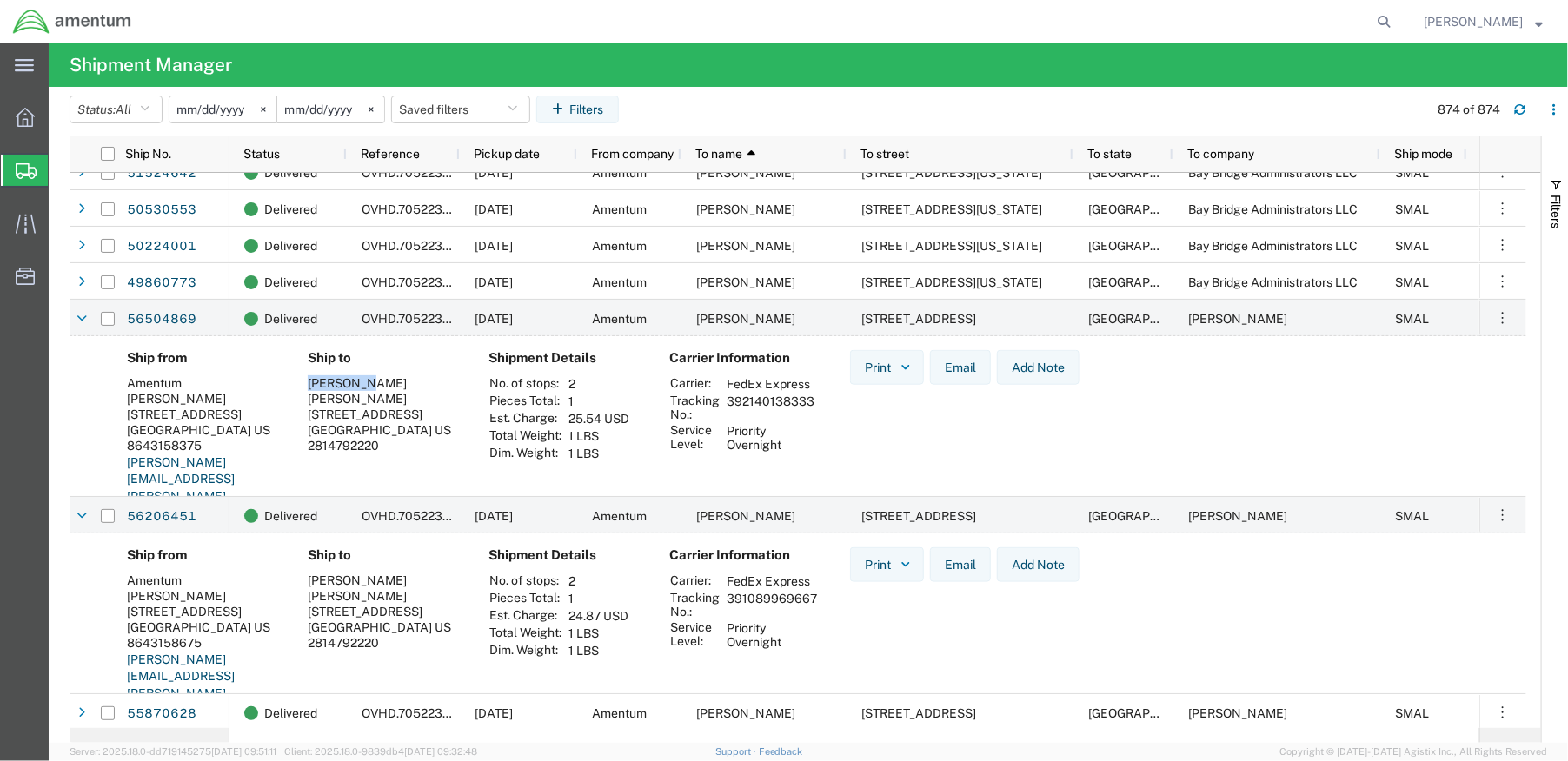
drag, startPoint x: 368, startPoint y: 380, endPoint x: 308, endPoint y: 384, distance: 60.1
click at [308, 384] on div "[PERSON_NAME]" at bounding box center [385, 383] width 153 height 16
drag, startPoint x: 447, startPoint y: 18, endPoint x: 426, endPoint y: 86, distance: 71.2
click at [447, 18] on div at bounding box center [771, 22] width 1254 height 44
click at [80, 322] on icon at bounding box center [81, 319] width 10 height 12
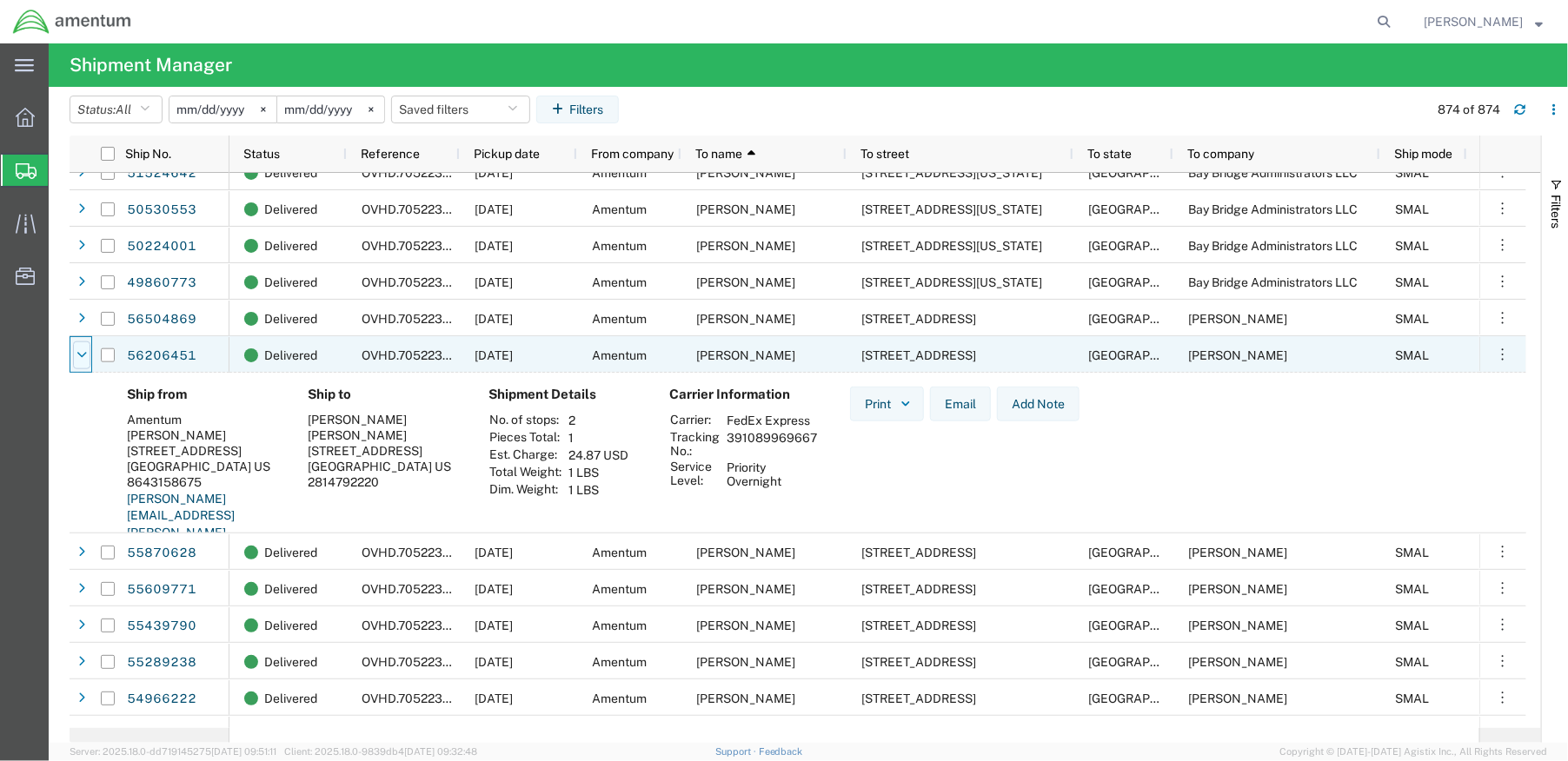
click at [77, 360] on icon at bounding box center [81, 356] width 10 height 12
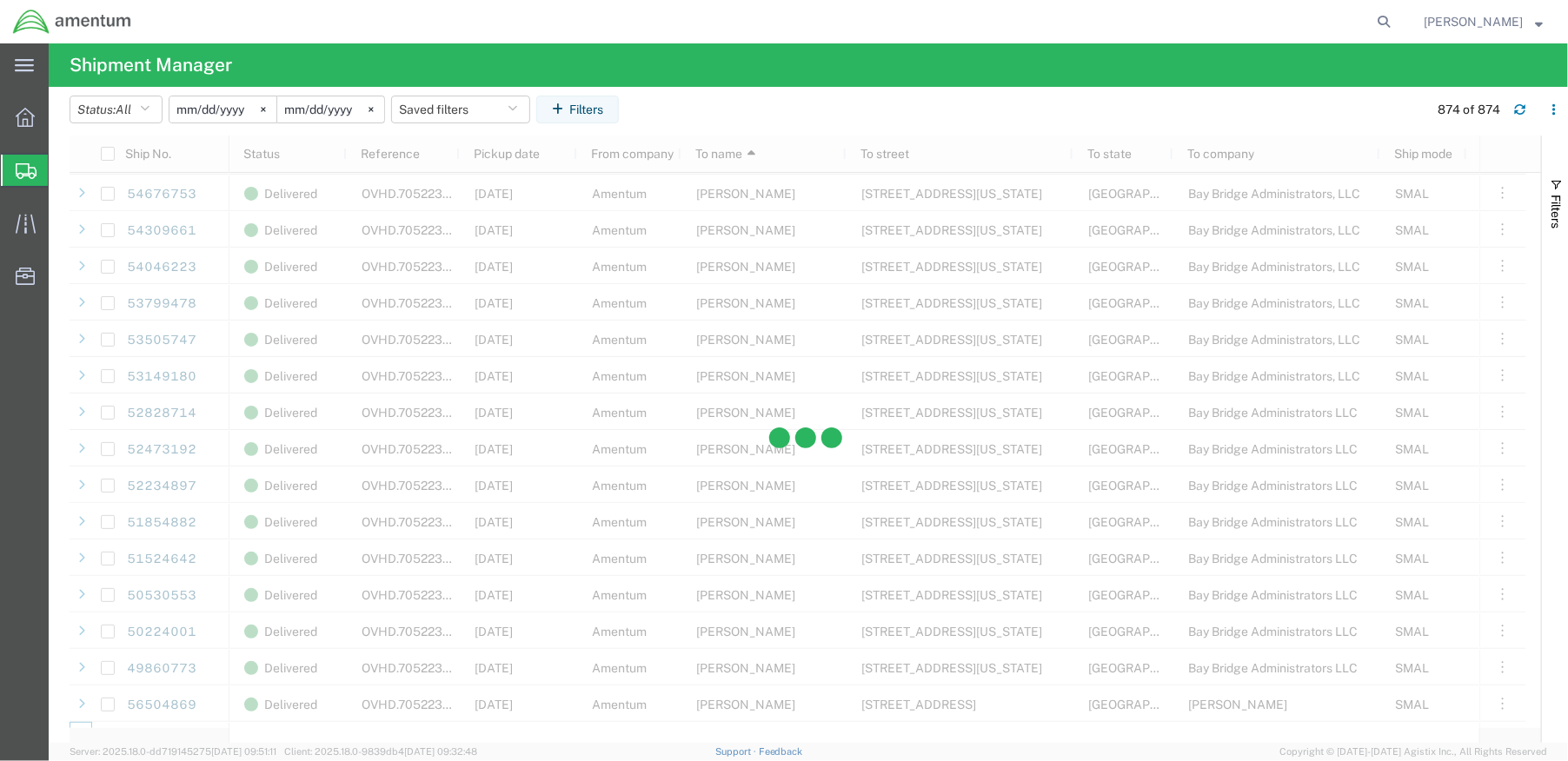
scroll to position [18241, 0]
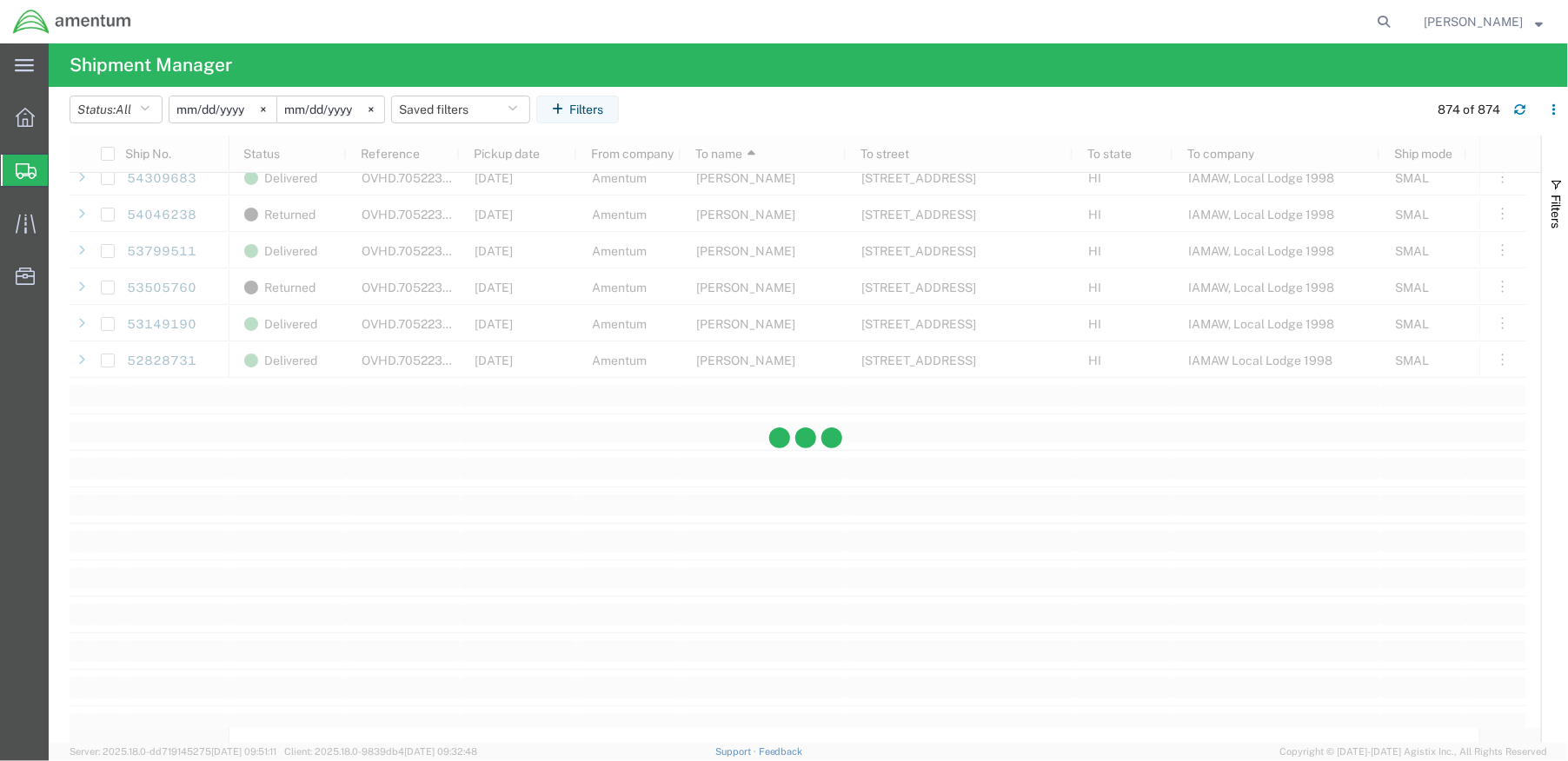
scroll to position [20075, 0]
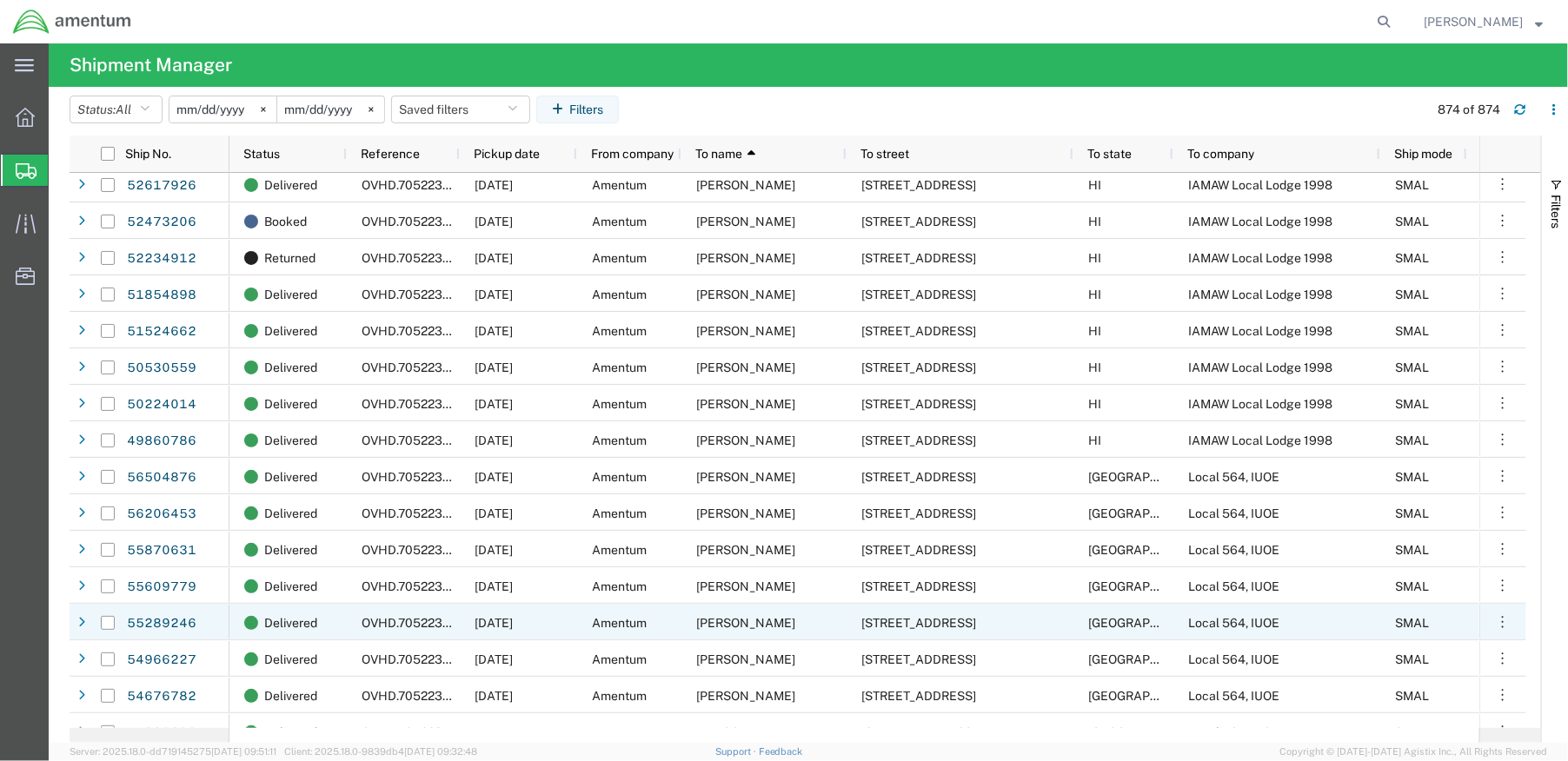
scroll to position [20298, 0]
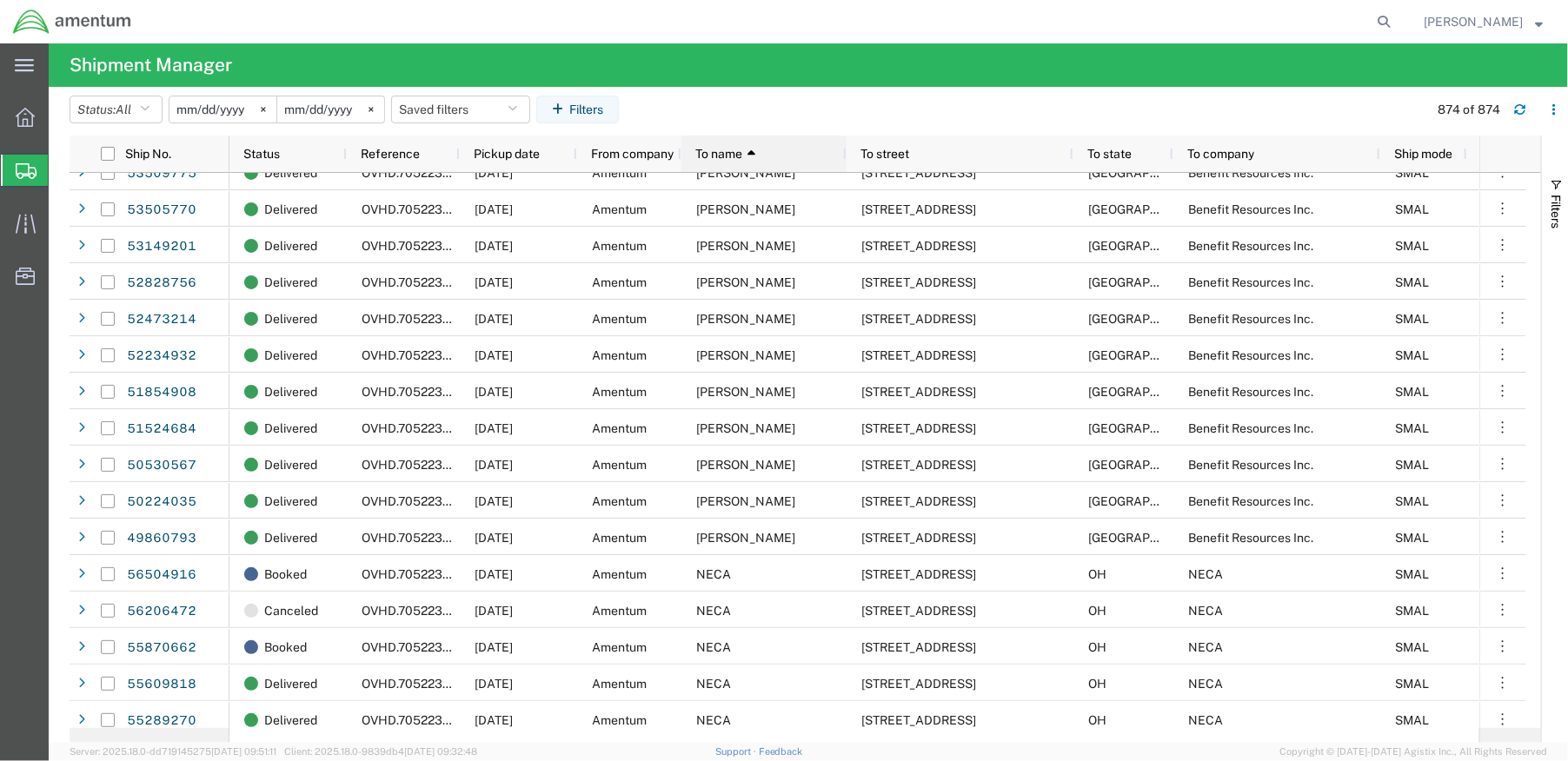
click at [752, 157] on icon at bounding box center [751, 154] width 8 height 12
